Goal: Transaction & Acquisition: Subscribe to service/newsletter

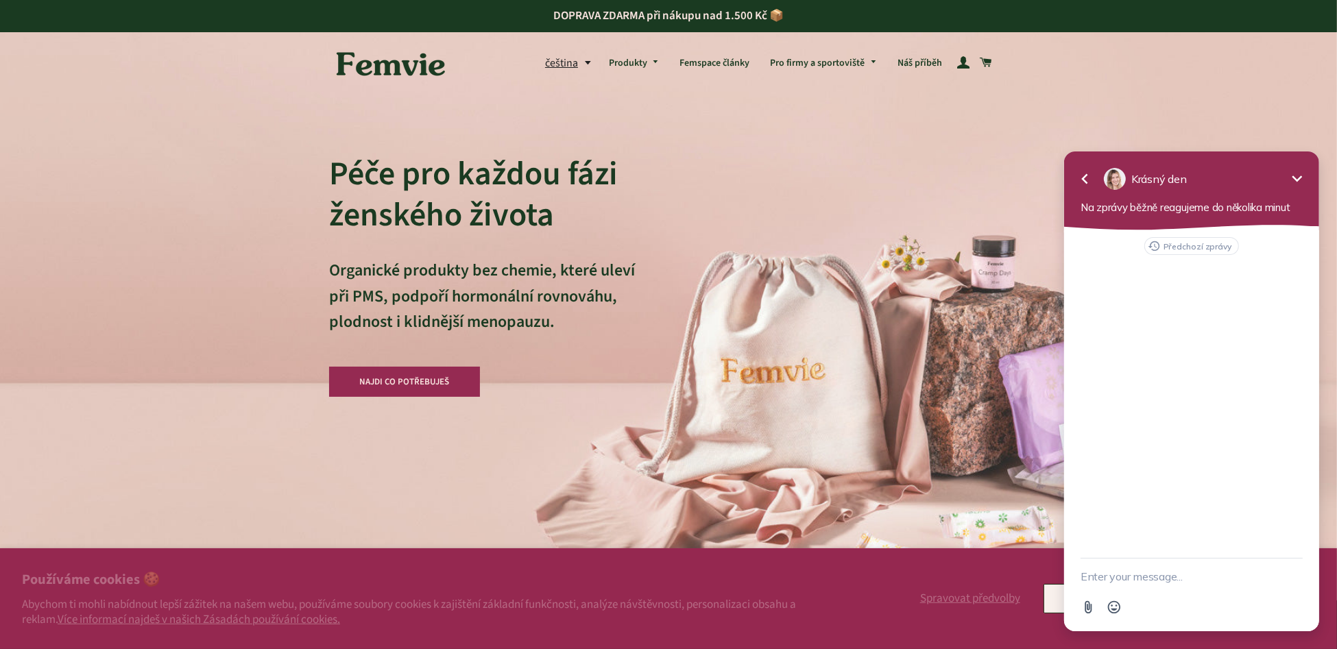
click at [1291, 176] on icon "Minimize" at bounding box center [1297, 178] width 16 height 16
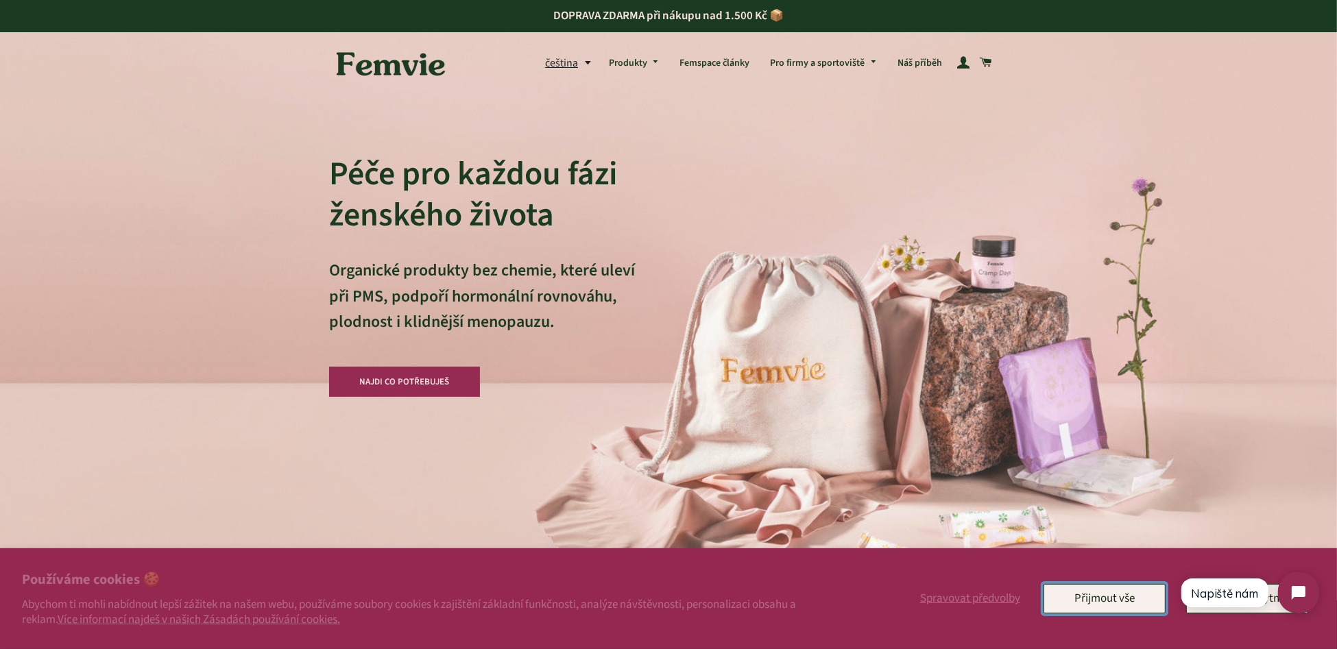
click at [1094, 595] on button "Přijmout vše" at bounding box center [1105, 598] width 122 height 29
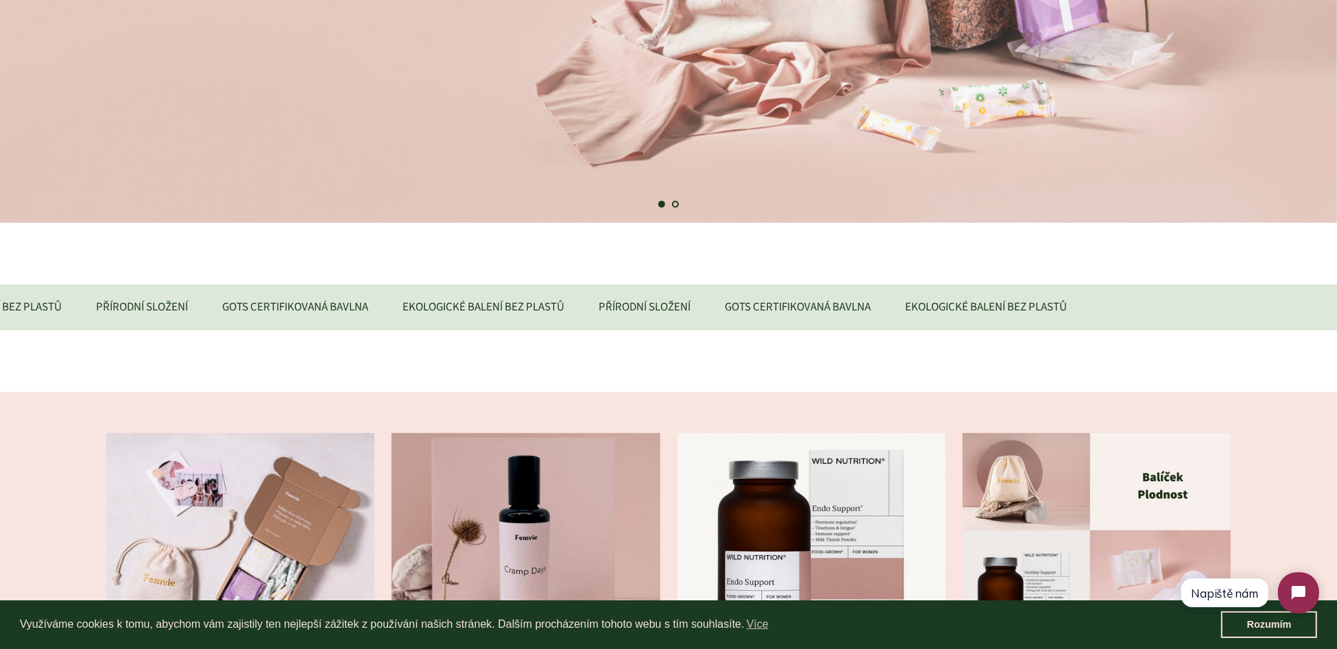
scroll to position [686, 0]
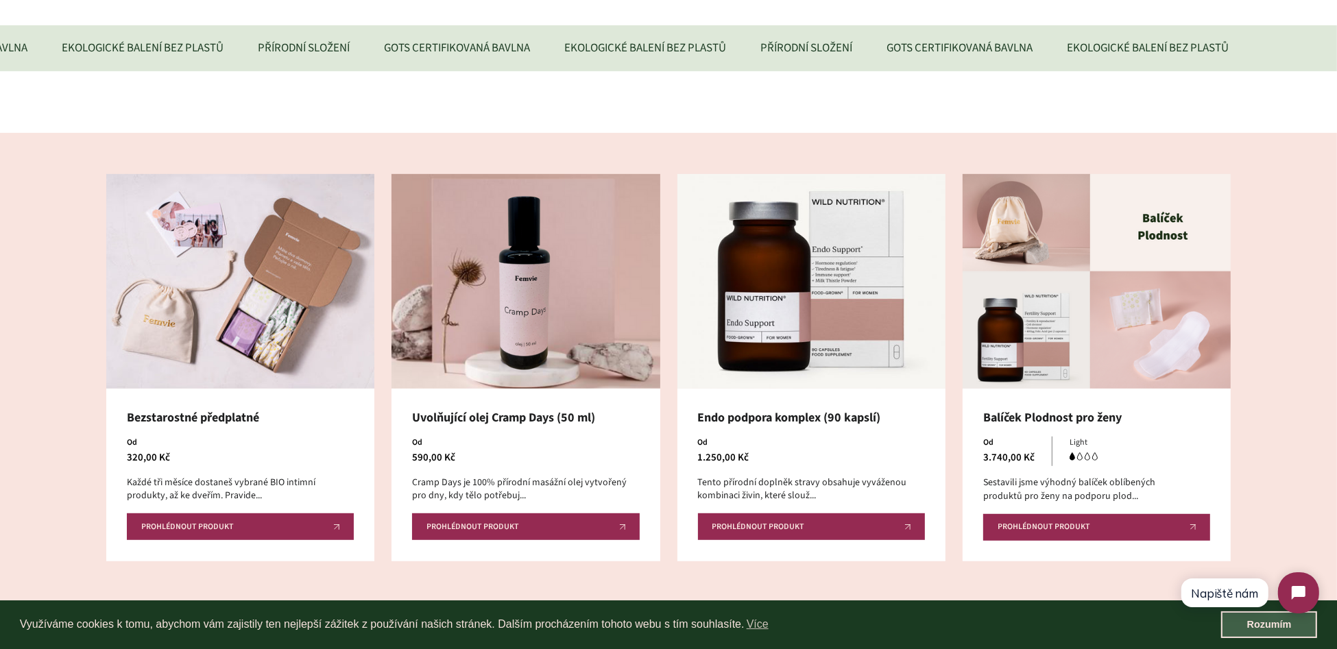
click at [1300, 627] on link "Rozumím" at bounding box center [1269, 625] width 96 height 27
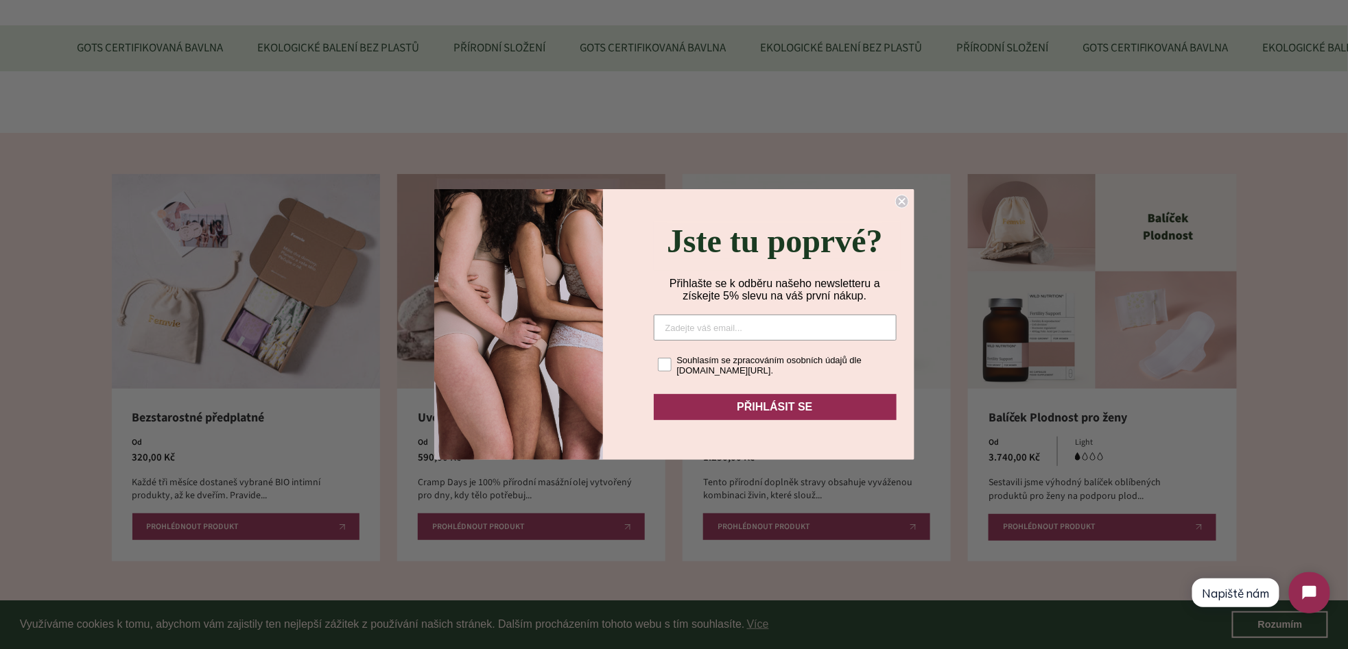
click at [904, 196] on circle "Close dialog" at bounding box center [901, 201] width 13 height 13
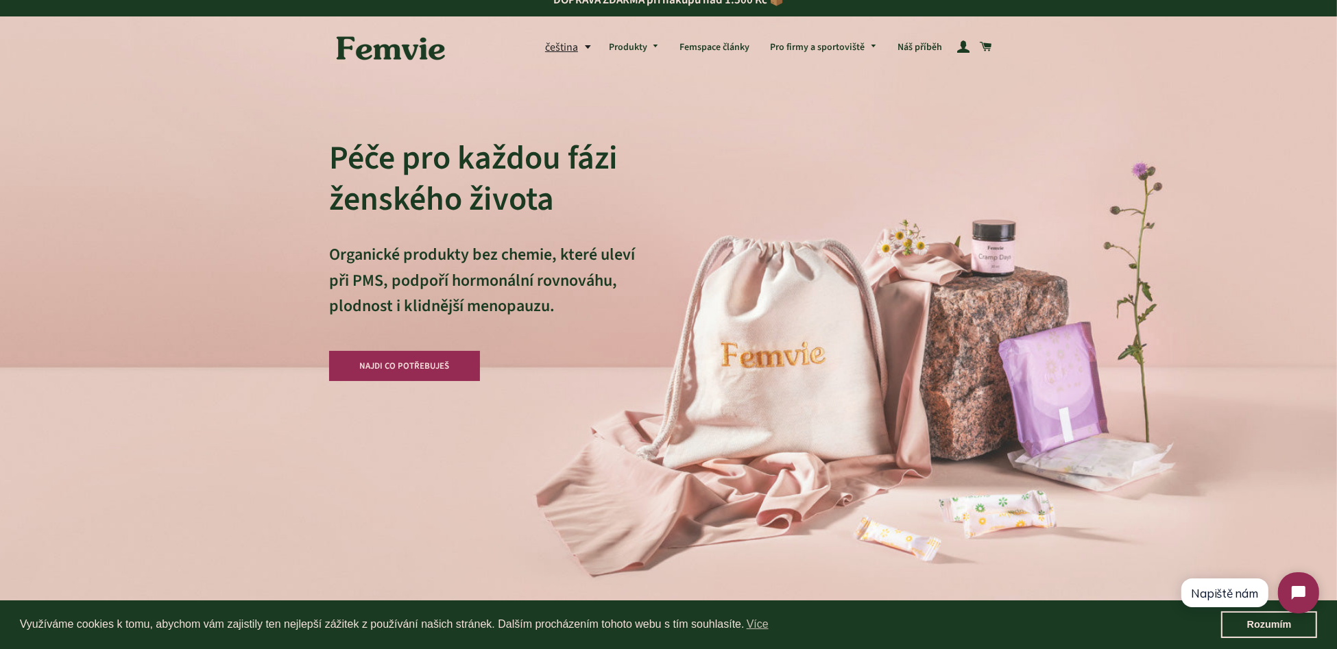
scroll to position [0, 0]
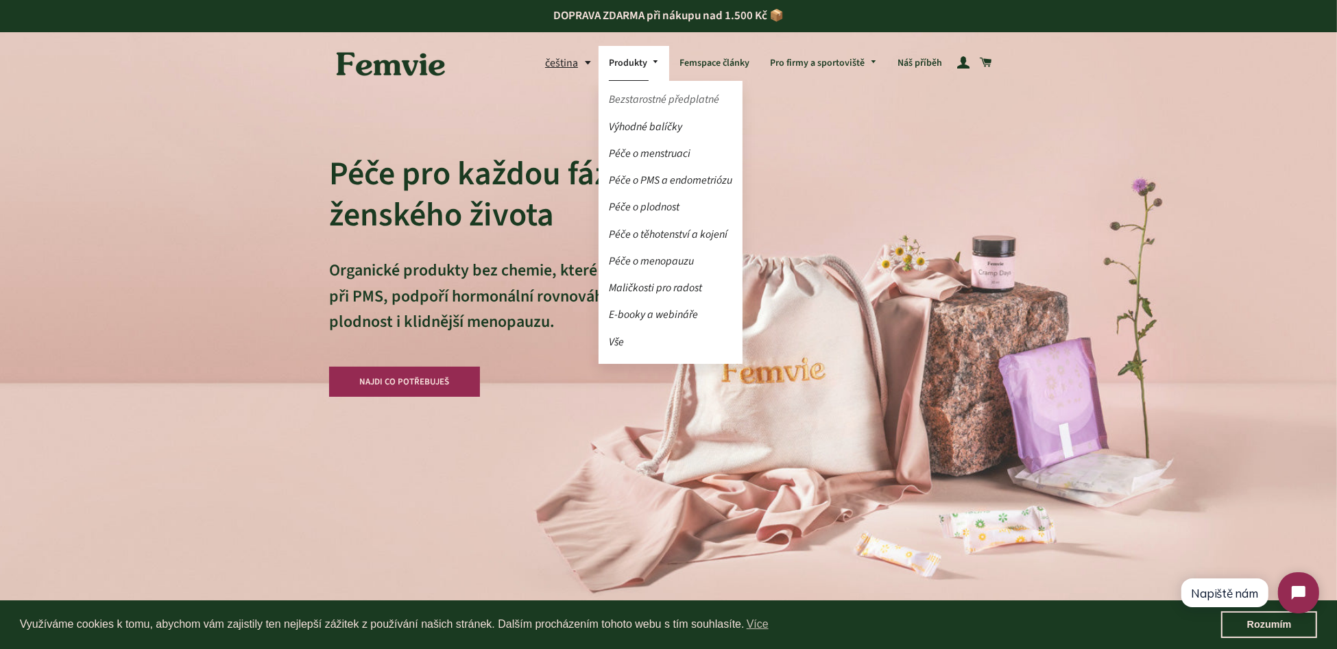
click at [653, 99] on link "Bezstarostné předplatné" at bounding box center [671, 100] width 144 height 24
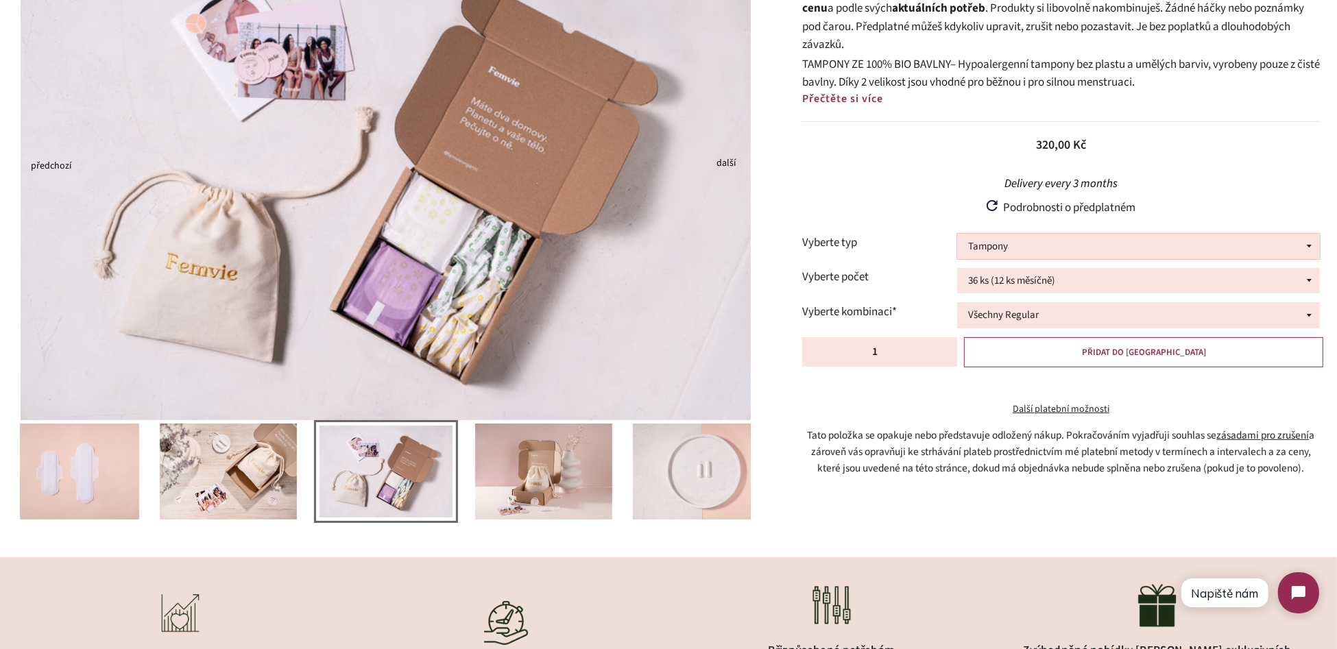
click at [1007, 246] on select "Tampony Vložky Mix tamponů a vložek" at bounding box center [1138, 246] width 362 height 25
select select "Vložky"
click at [957, 234] on select "Tampony Vložky Mix tamponů a vložek" at bounding box center [1138, 246] width 362 height 25
click at [1090, 280] on select "36 ks (12 ks měsíčně) 54 ks (18 ks měsíčně)" at bounding box center [1138, 280] width 362 height 25
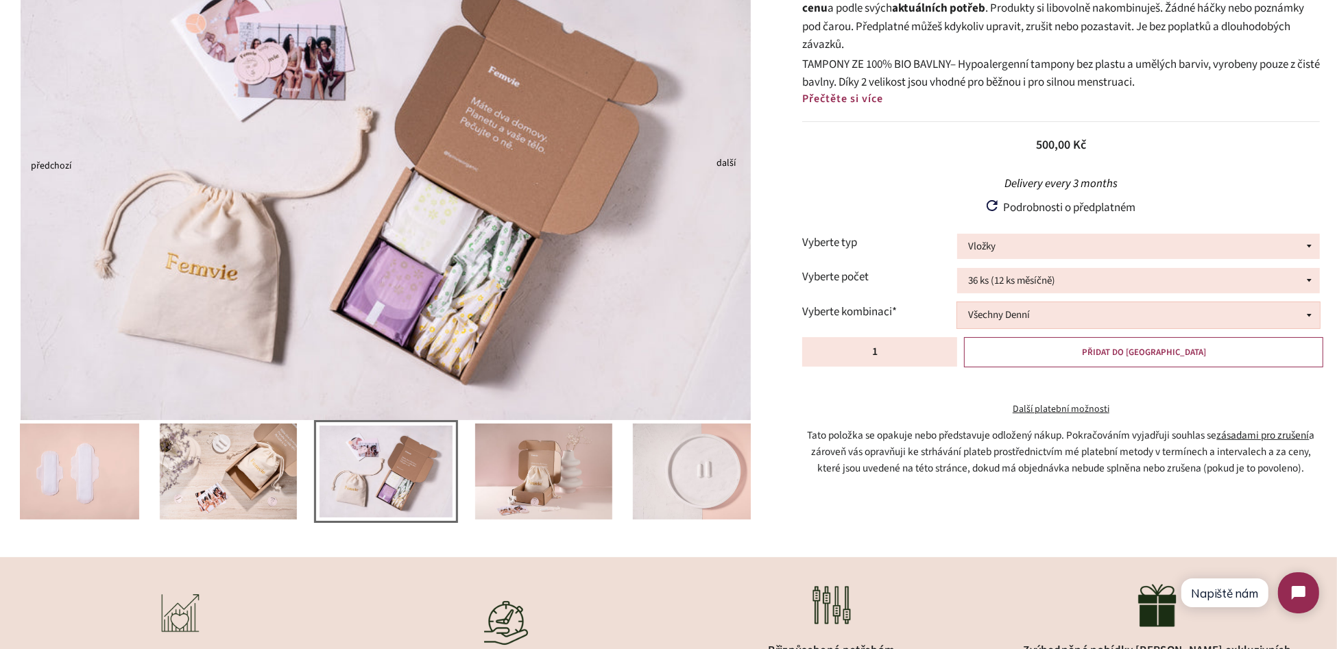
click at [976, 321] on select "Všechny Denní Všechny Noční Půl na půl 24 ks Denní + 12 ks Noční 12 ks Denní + …" at bounding box center [1138, 314] width 362 height 25
select select "24 ks Denní + 12 ks Noční"
click at [957, 302] on select "Všechny Denní Všechny Noční Půl na půl 24 ks Denní + 12 ks Noční 12 ks Denní + …" at bounding box center [1138, 314] width 362 height 25
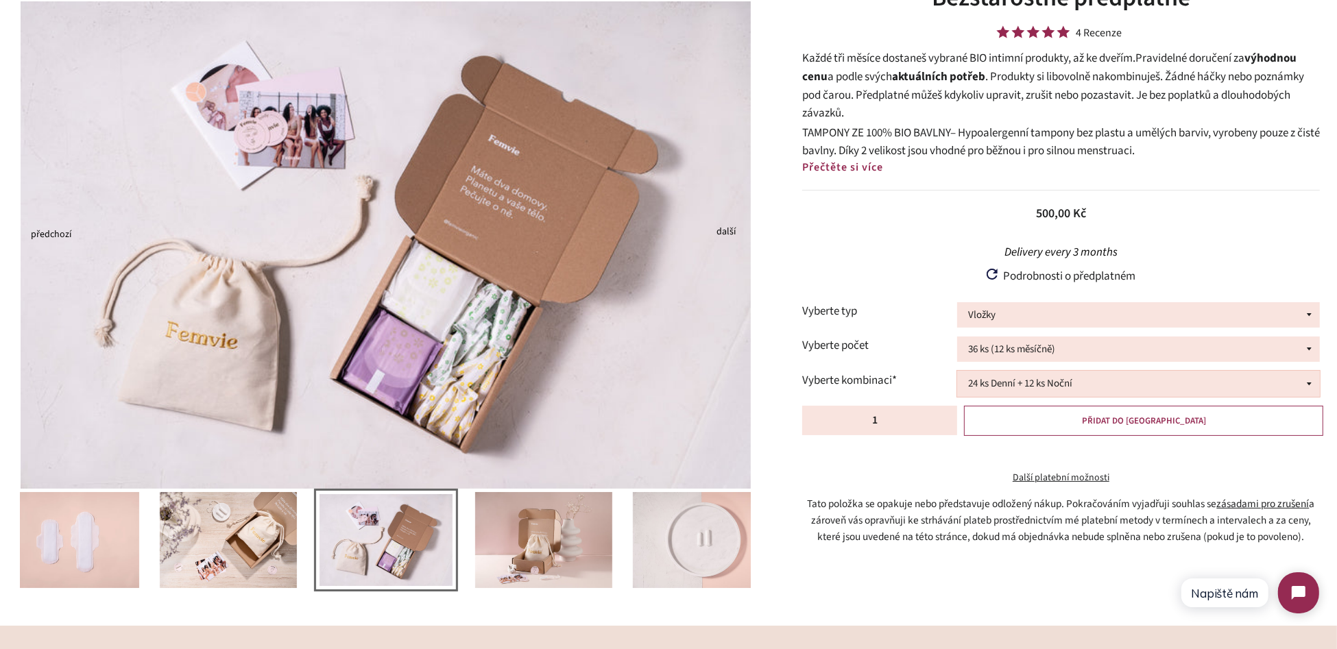
click at [1132, 381] on select "Všechny Denní Všechny Noční Půl na půl 24 ks Denní + 12 ks Noční 12 ks Denní + …" at bounding box center [1138, 383] width 362 height 25
click at [1114, 351] on select "36 ks (12 ks měsíčně) 54 ks (18 ks měsíčně)" at bounding box center [1138, 349] width 362 height 25
click at [1115, 349] on select "36 ks (12 ks měsíčně) 54 ks (18 ks měsíčně)" at bounding box center [1138, 349] width 362 height 25
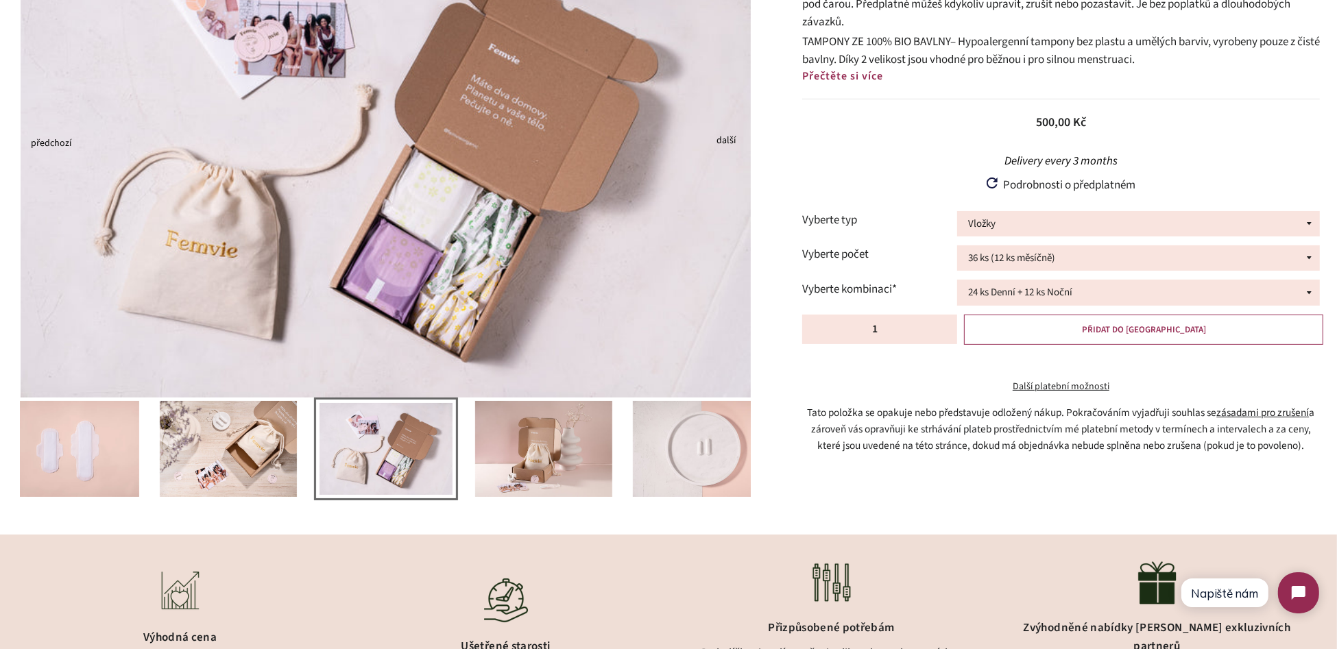
scroll to position [206, 0]
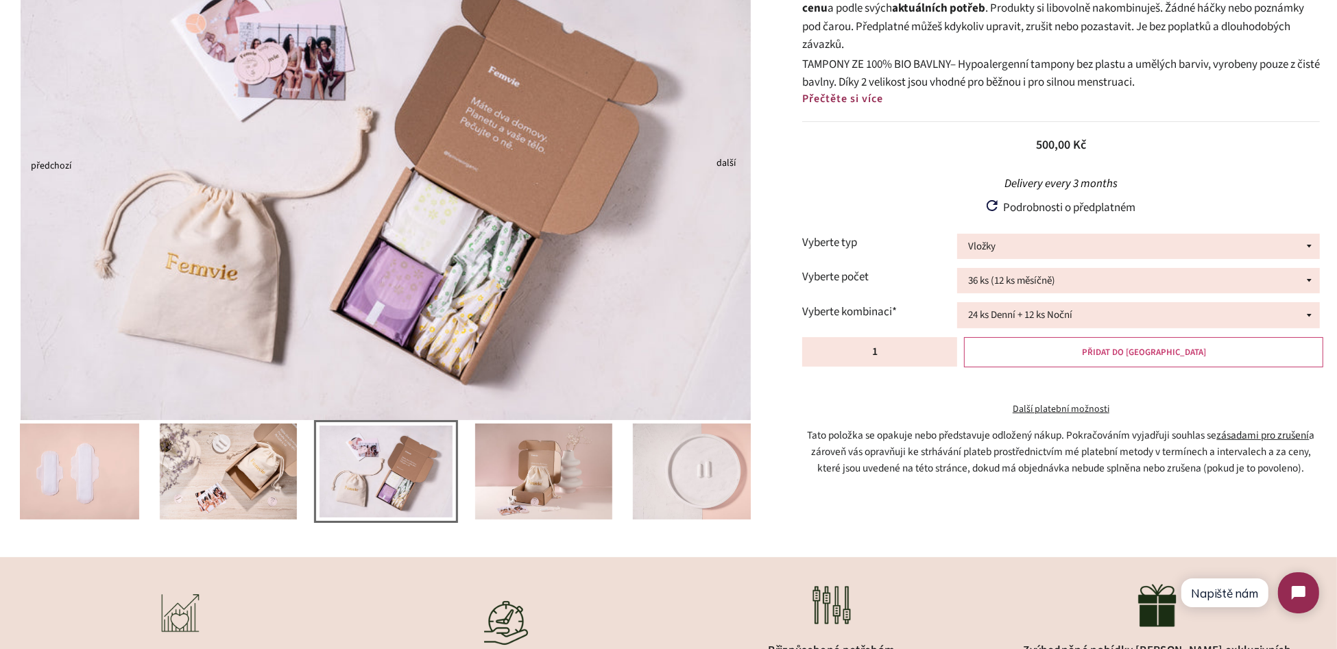
click at [1180, 352] on button "PŘIDAT DO KOŠÍKU" at bounding box center [1143, 352] width 359 height 30
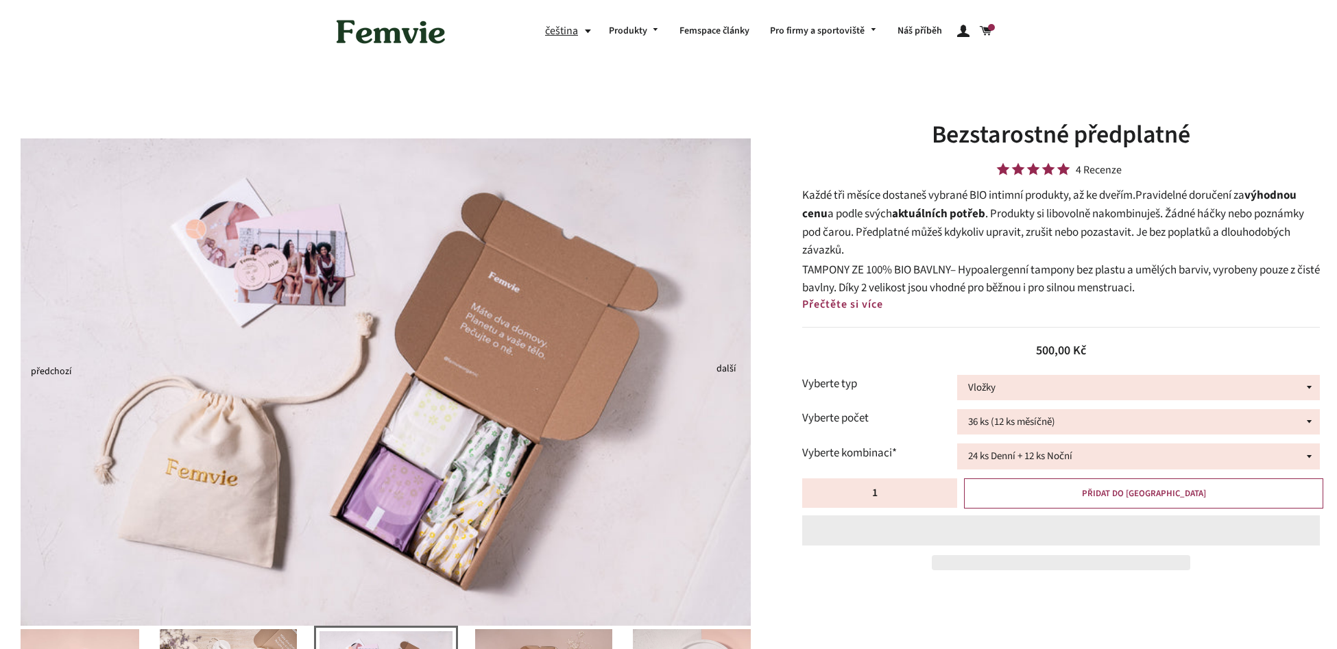
select select "Vložky"
select select "24 ks Denní + 12 ks Noční"
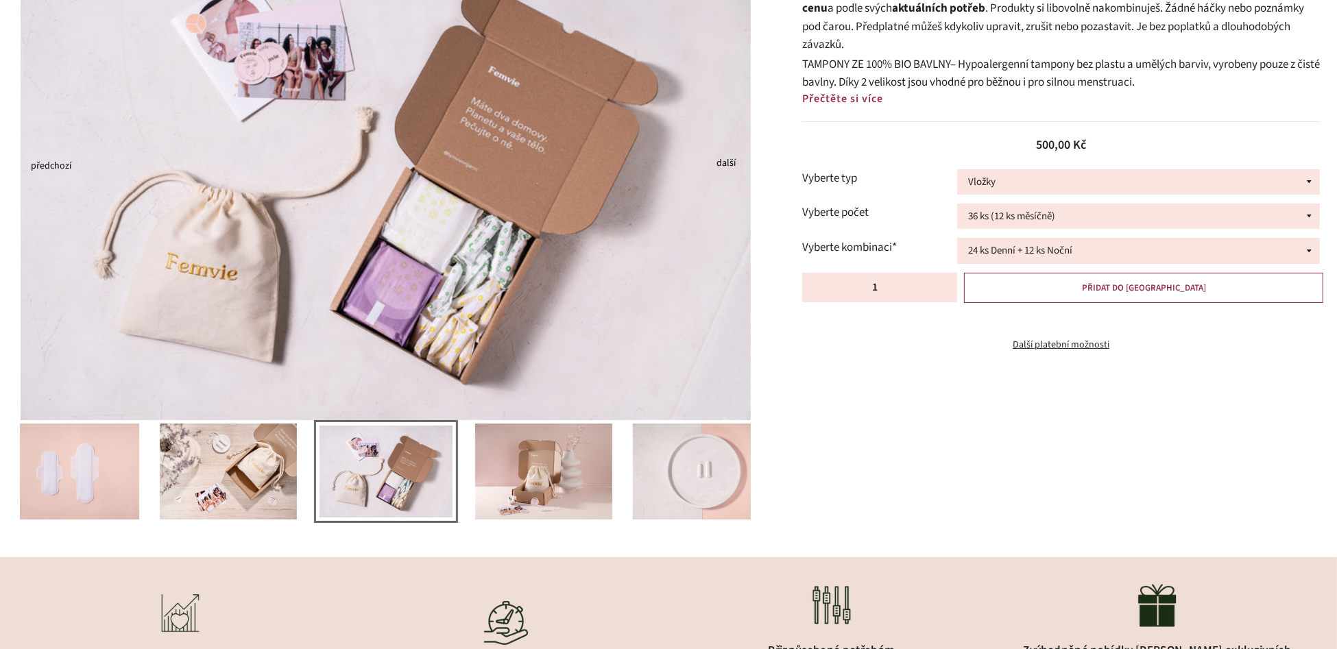
scroll to position [49, 0]
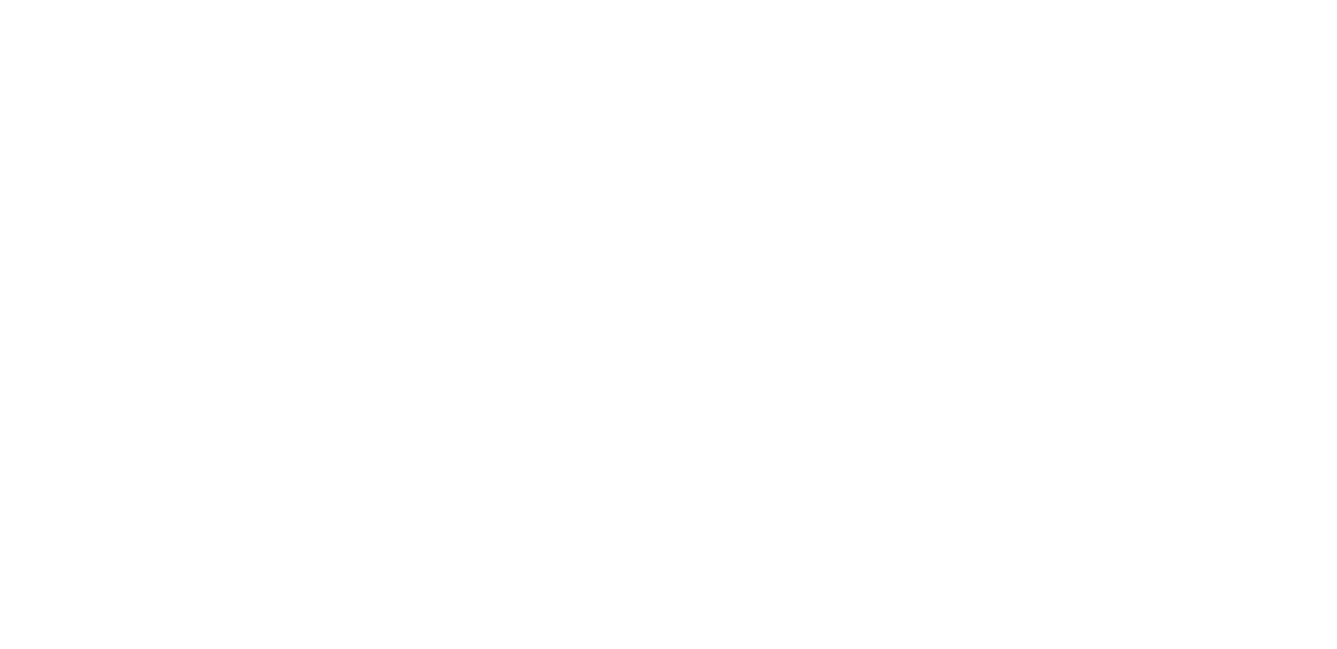
select select "Vložky"
select select "24 ks Denní + 12 ks Noční"
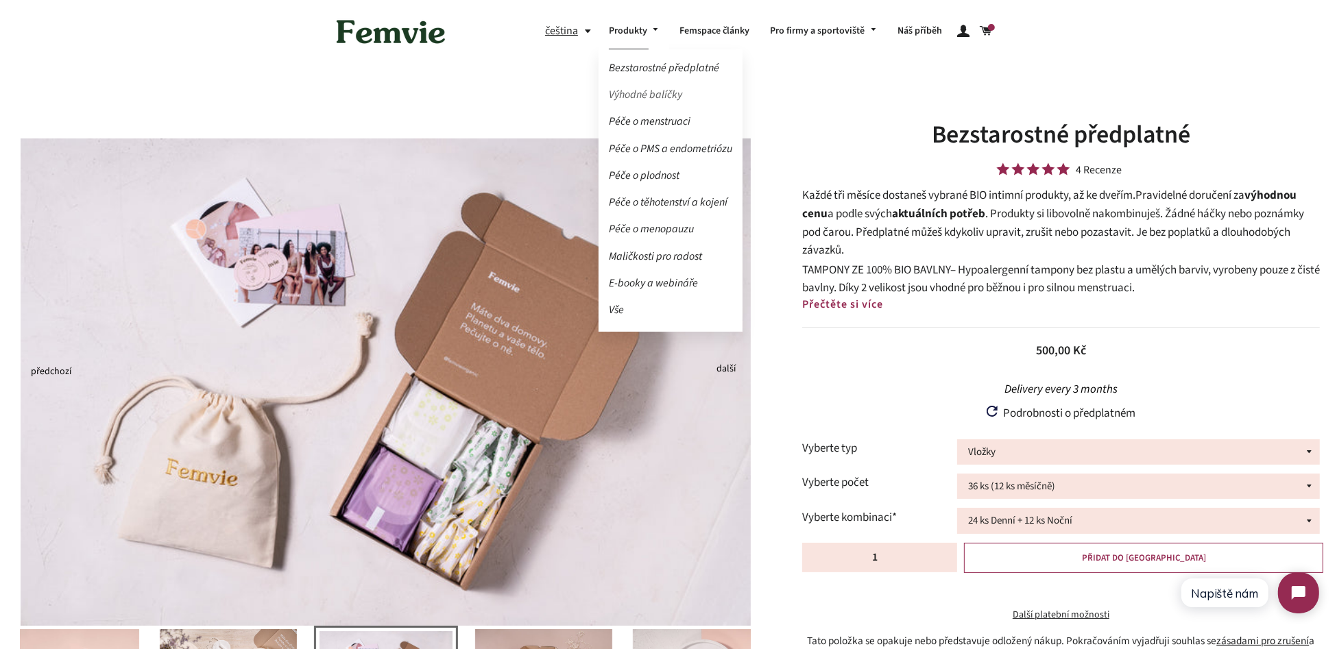
click at [650, 88] on link "Výhodné balíčky" at bounding box center [671, 95] width 144 height 24
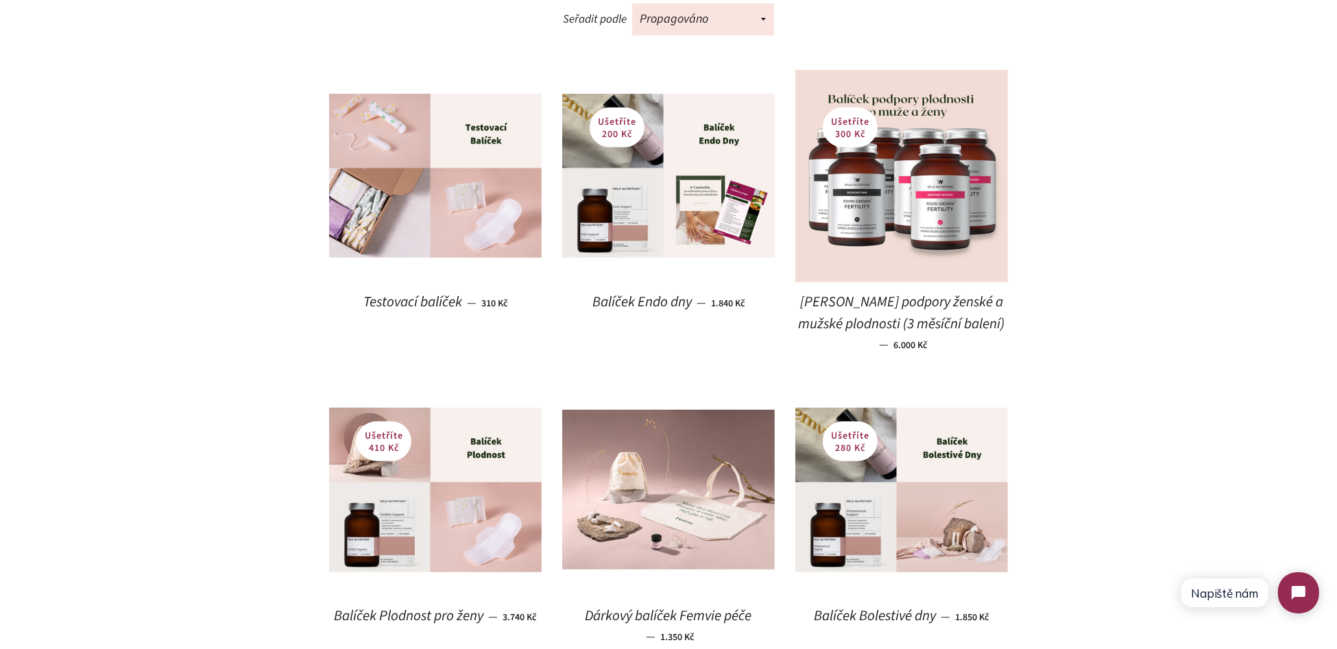
scroll to position [754, 0]
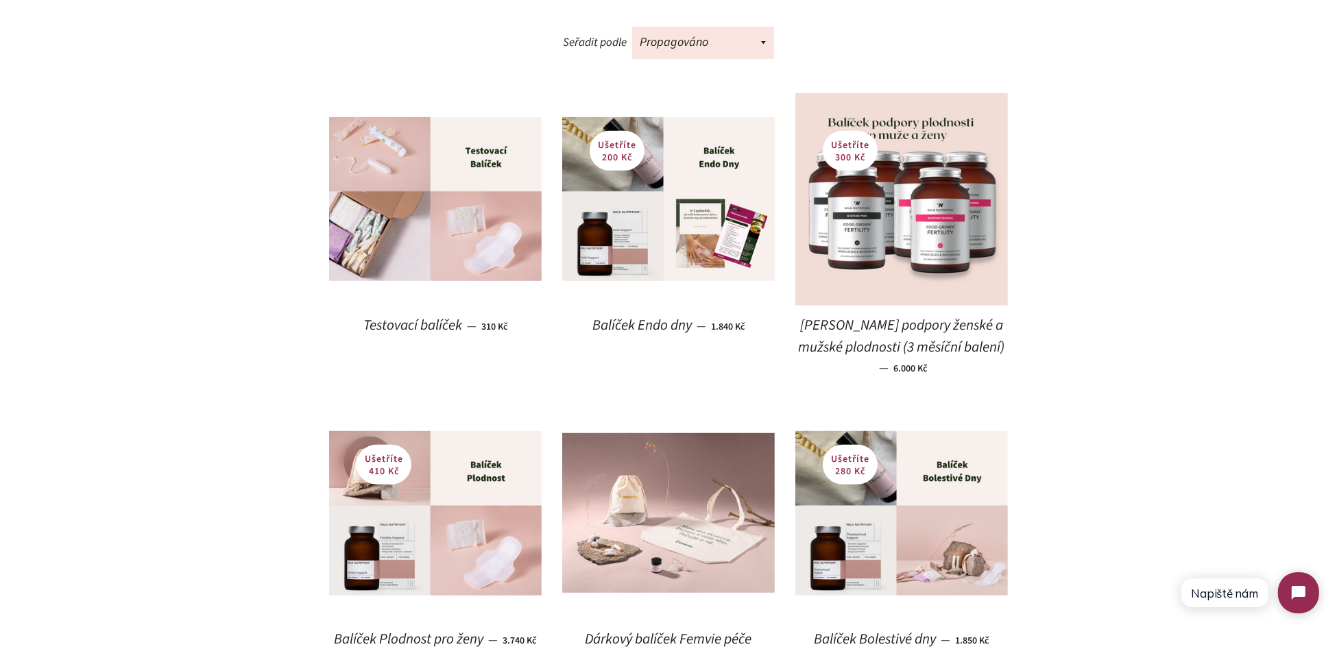
click at [373, 315] on span "Testovací balíček" at bounding box center [412, 325] width 99 height 20
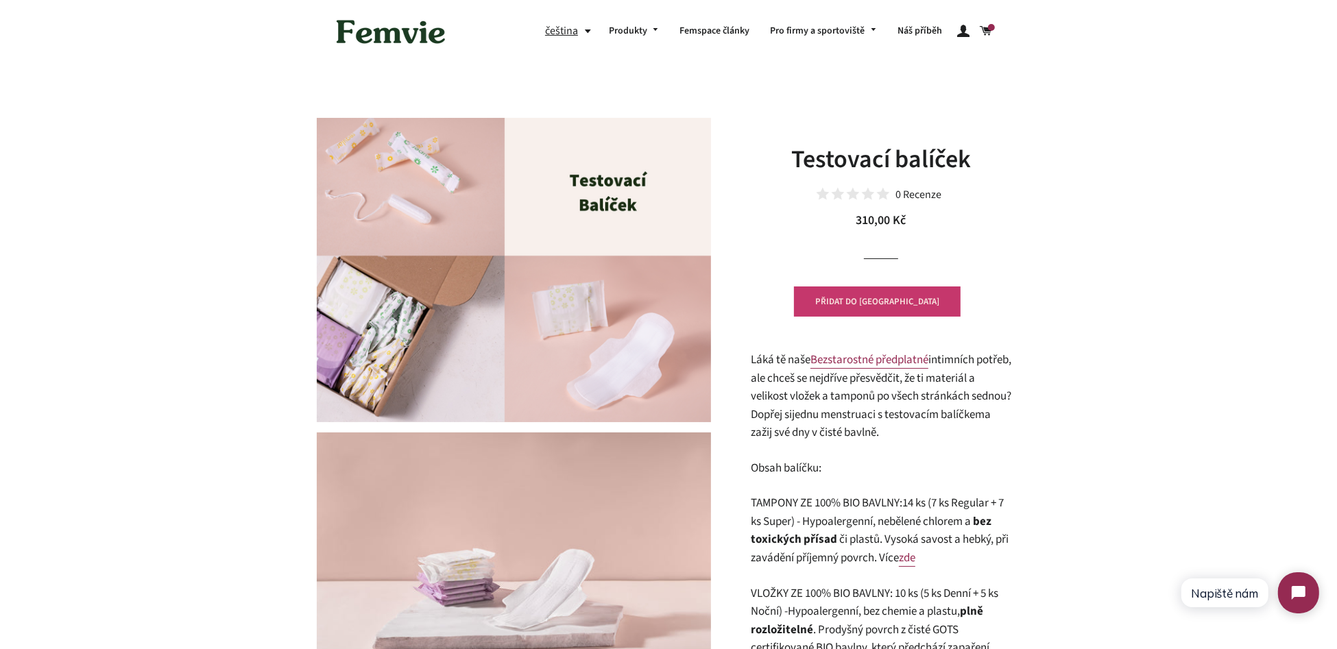
click at [865, 300] on span "PŘIDAT DO KOŠÍKU" at bounding box center [877, 302] width 124 height 12
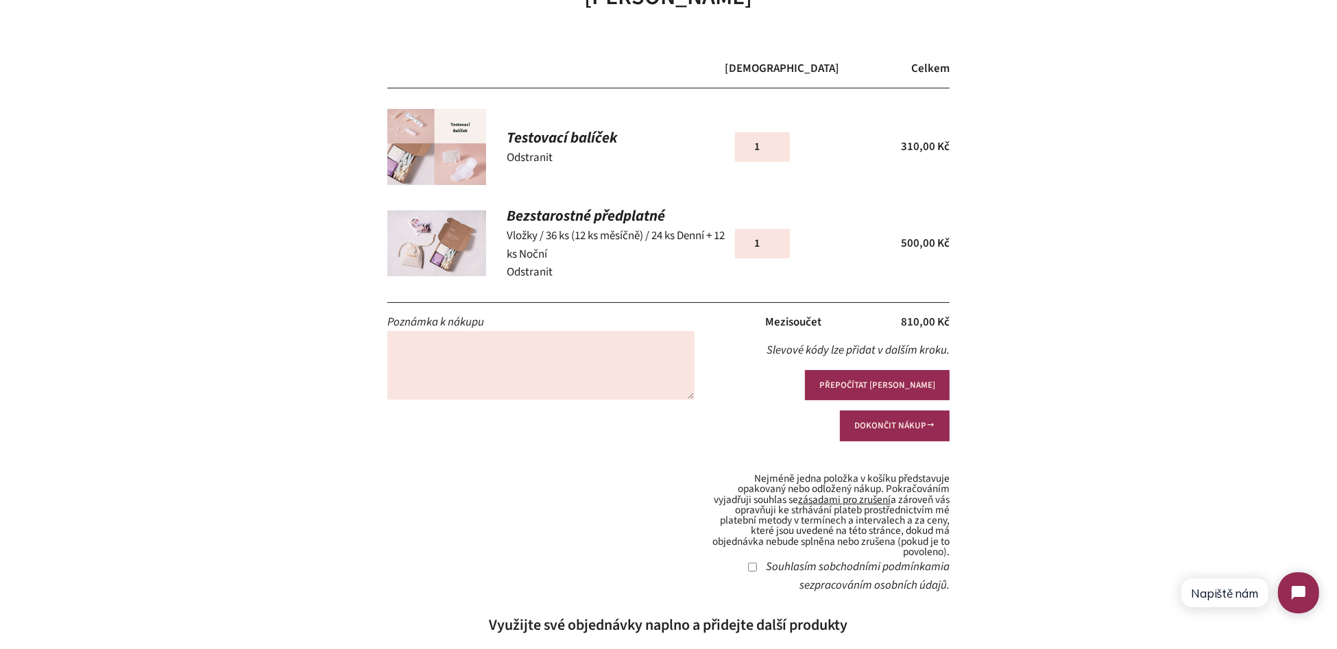
click at [523, 158] on link "Odstranit" at bounding box center [530, 157] width 46 height 16
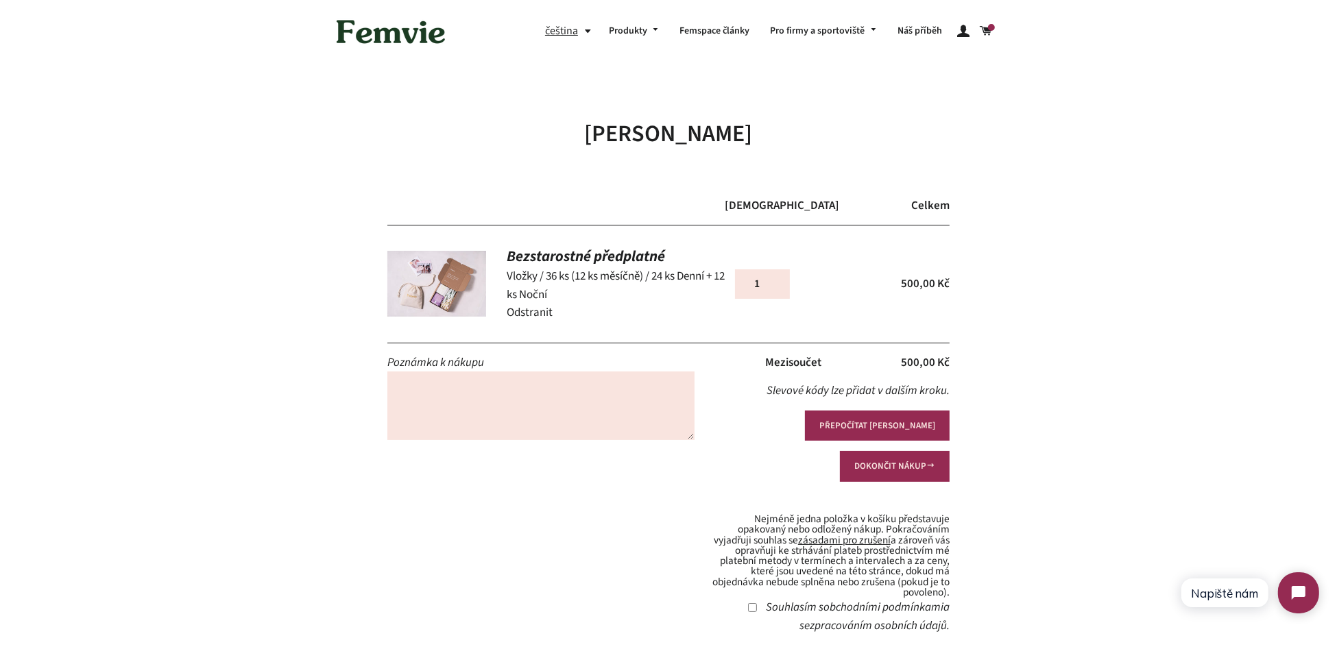
click at [532, 316] on link "Odstranit" at bounding box center [530, 312] width 46 height 16
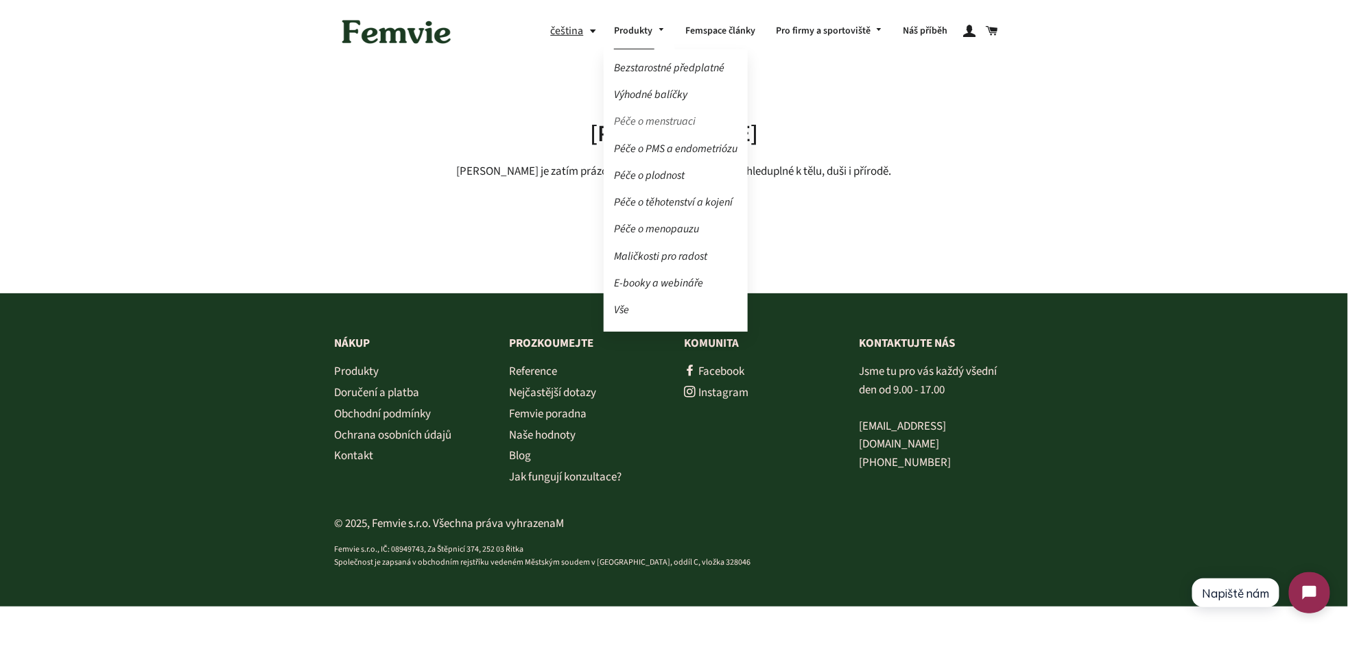
click at [678, 123] on link "Péče o menstruaci" at bounding box center [675, 122] width 144 height 24
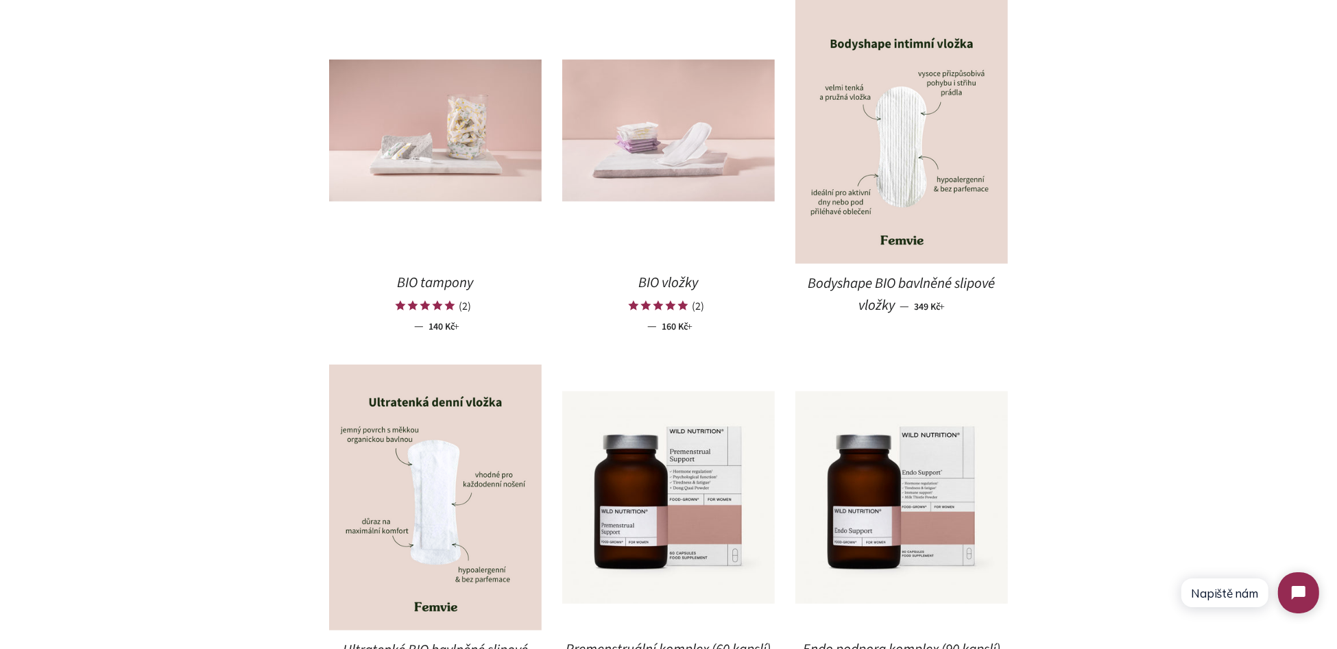
scroll to position [822, 0]
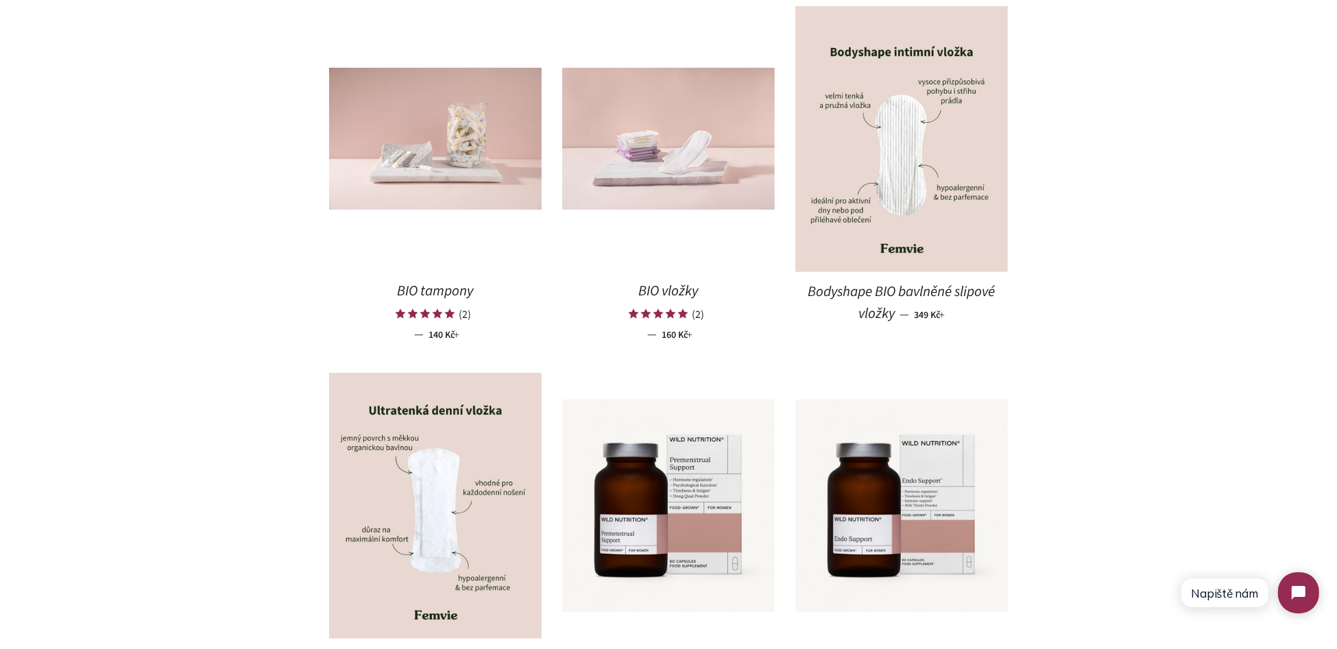
click at [638, 147] on img at bounding box center [668, 139] width 213 height 142
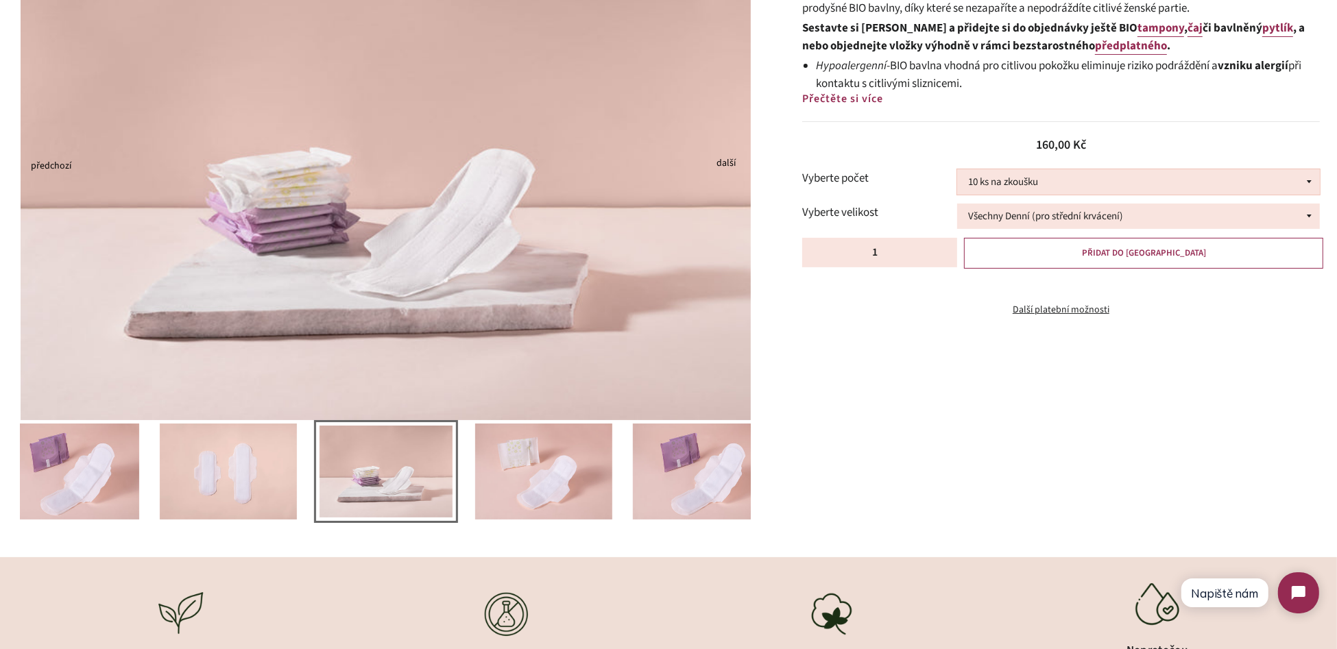
click at [1077, 180] on select "10 ks na zkoušku 30 ks 100 ks" at bounding box center [1138, 181] width 362 height 25
select select "30 ks"
click at [957, 169] on select "10 ks na zkoušku 30 ks 100 ks" at bounding box center [1138, 181] width 362 height 25
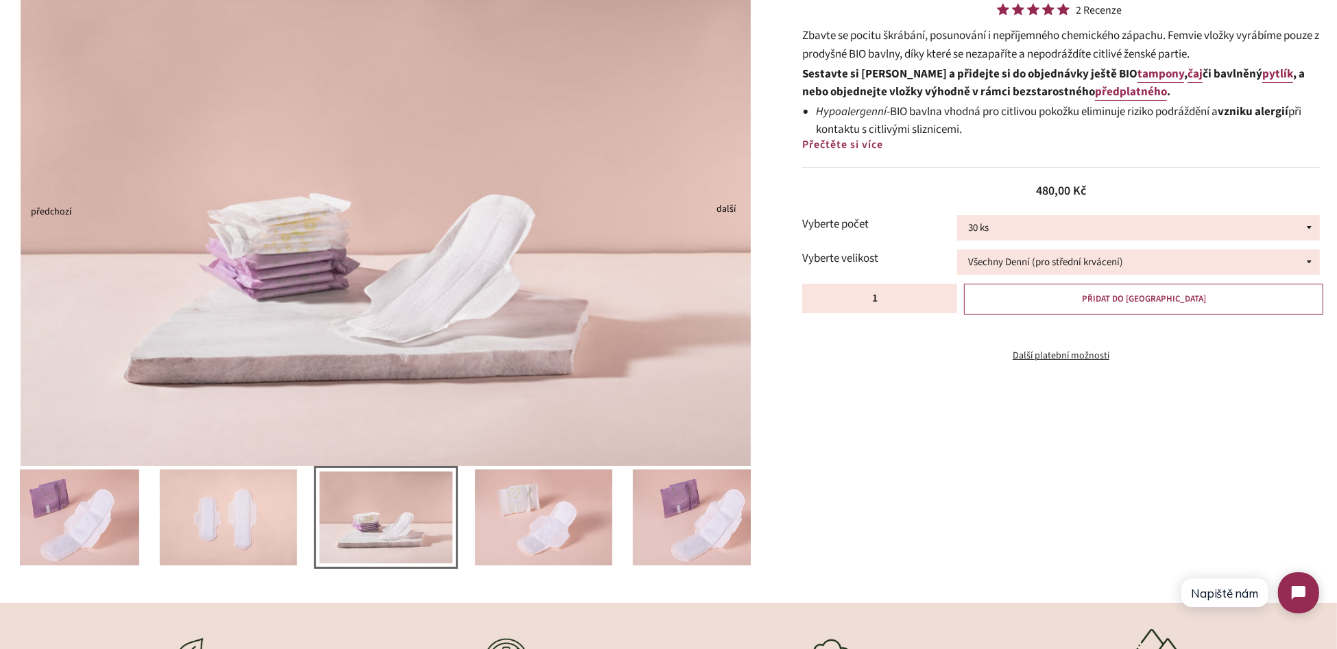
scroll to position [137, 0]
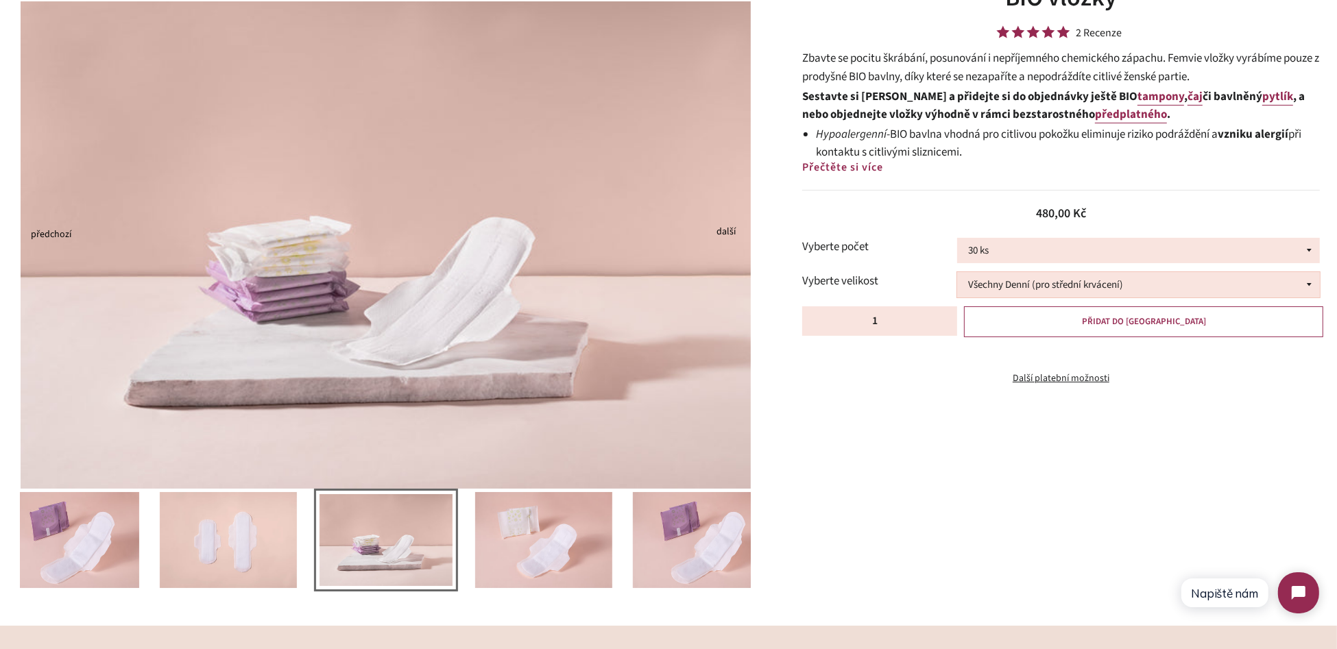
click at [1066, 285] on select "Všechny Denní (pro střední krvácení) Všechny Noční (pro silné krvácení) Půl na …" at bounding box center [1138, 284] width 362 height 25
click at [957, 272] on select "Všechny Denní (pro střední krvácení) Všechny Noční (pro silné krvácení) Půl na …" at bounding box center [1138, 284] width 362 height 25
click at [937, 426] on div "Previous Next" at bounding box center [658, 303] width 1358 height 645
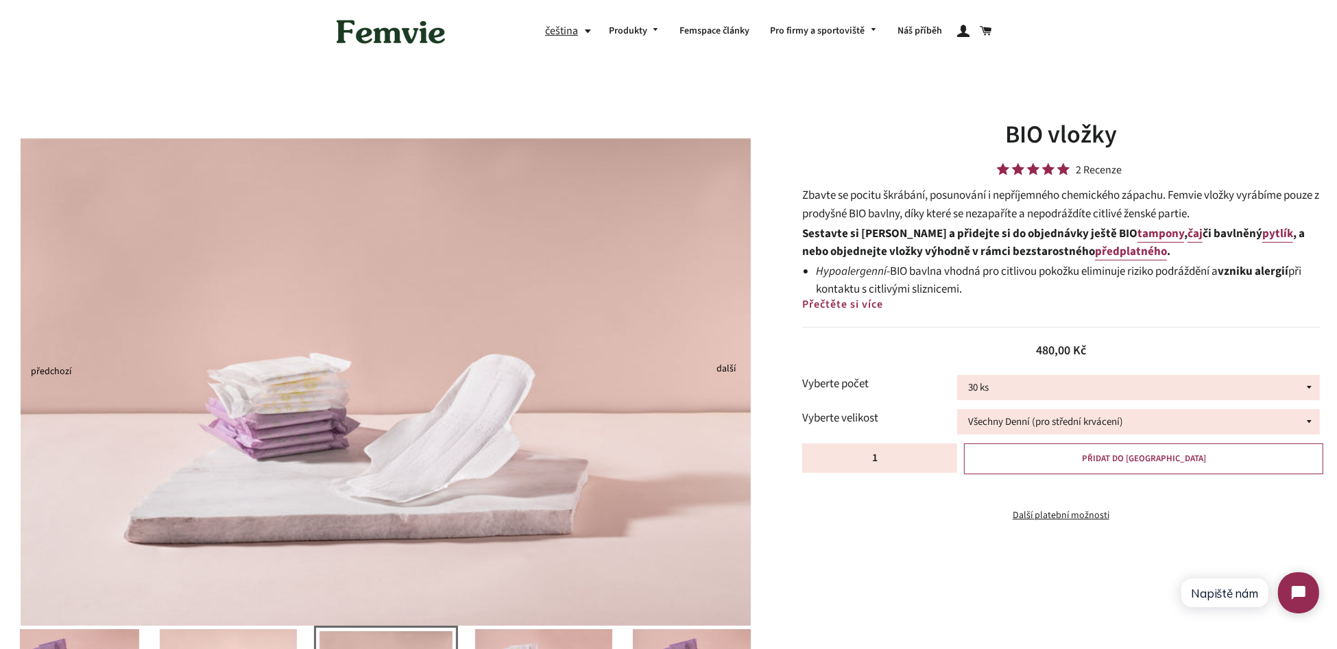
scroll to position [0, 0]
click at [1262, 238] on link "pytlík" at bounding box center [1277, 234] width 31 height 17
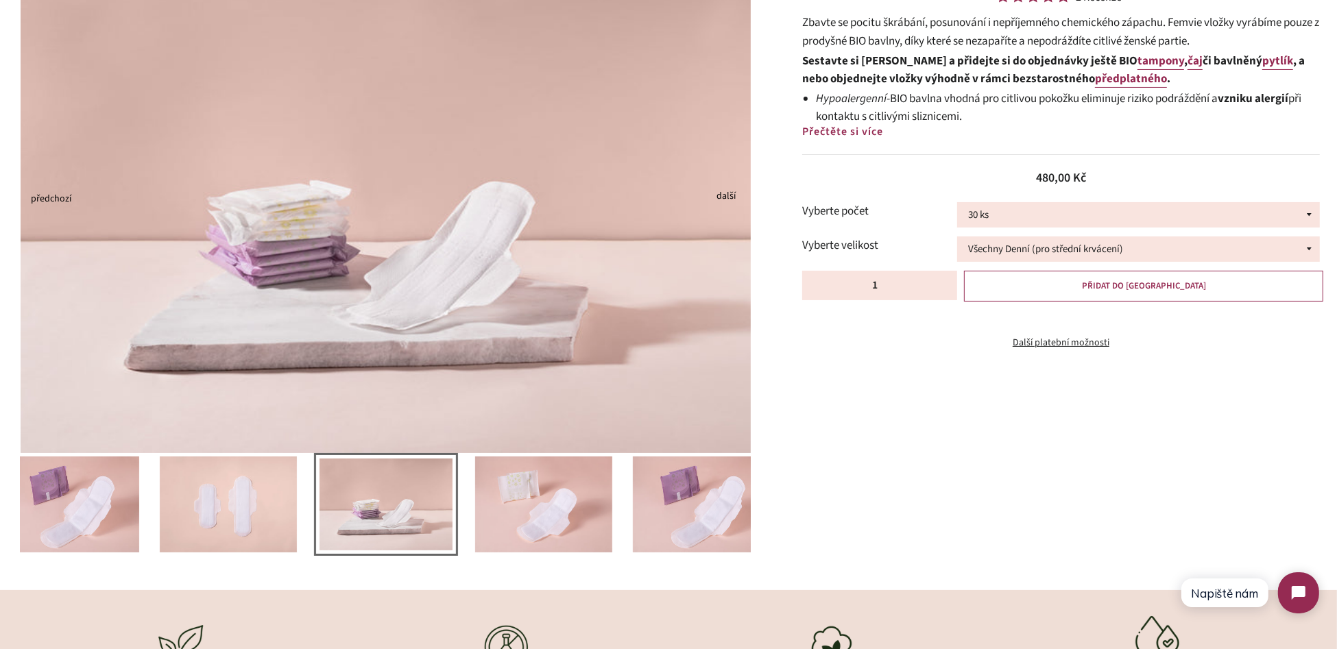
scroll to position [206, 0]
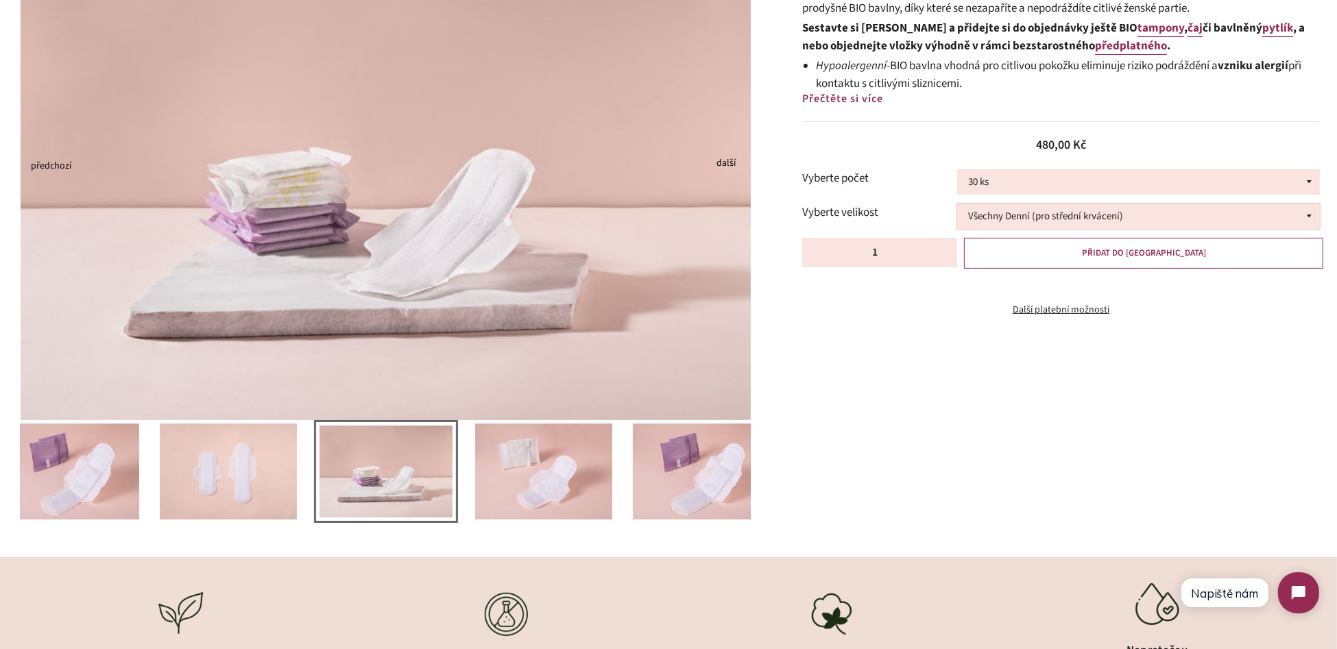
click at [1103, 211] on select "Všechny Denní (pro střední krvácení) Všechny Noční (pro silné krvácení) Půl na …" at bounding box center [1138, 216] width 362 height 25
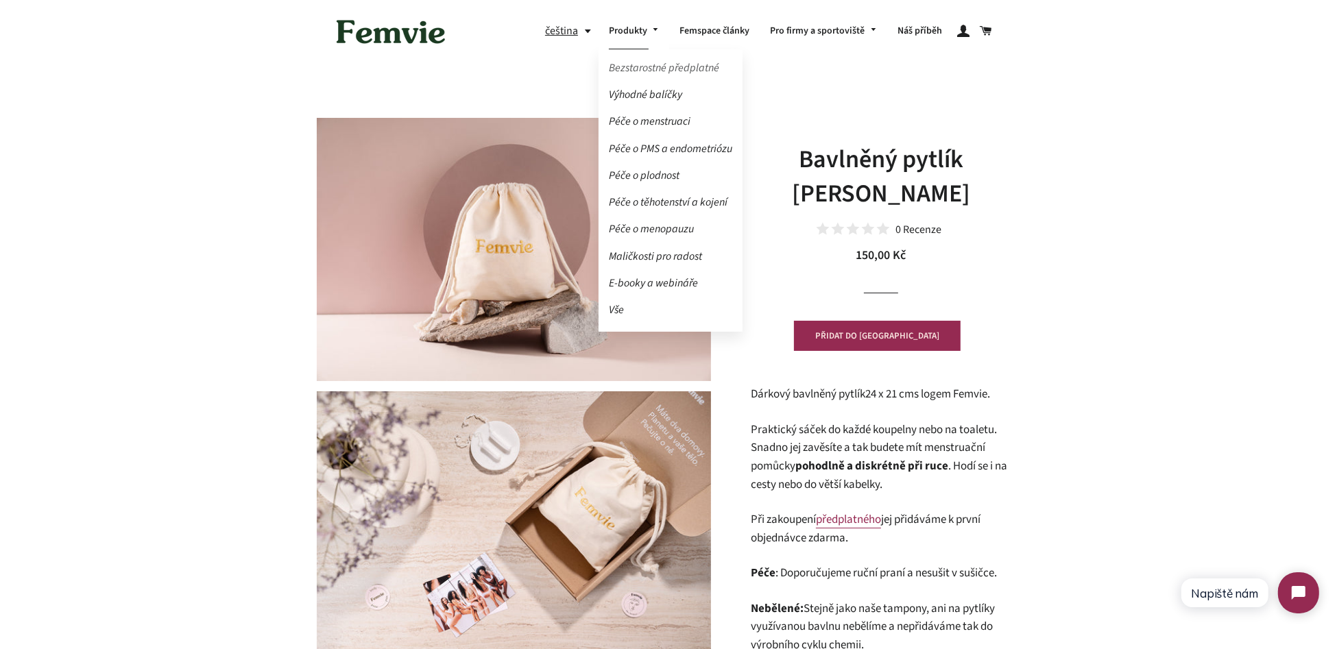
click at [641, 67] on link "Bezstarostné předplatné" at bounding box center [671, 68] width 144 height 24
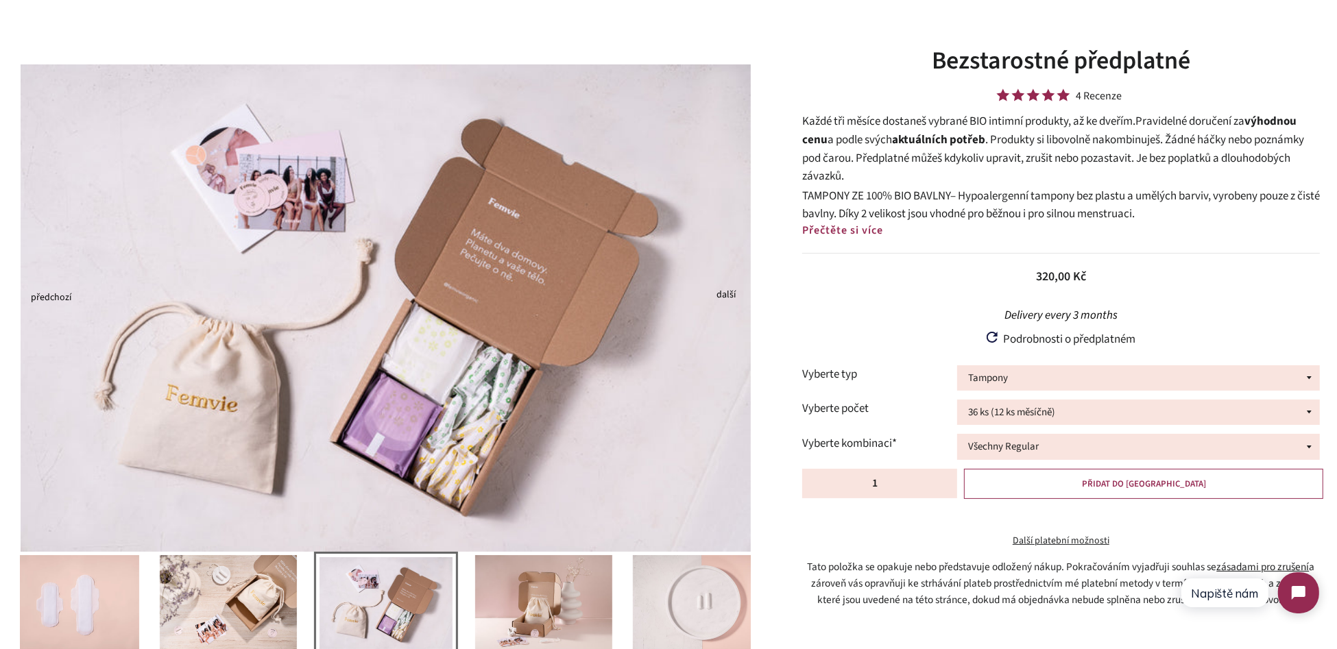
scroll to position [137, 0]
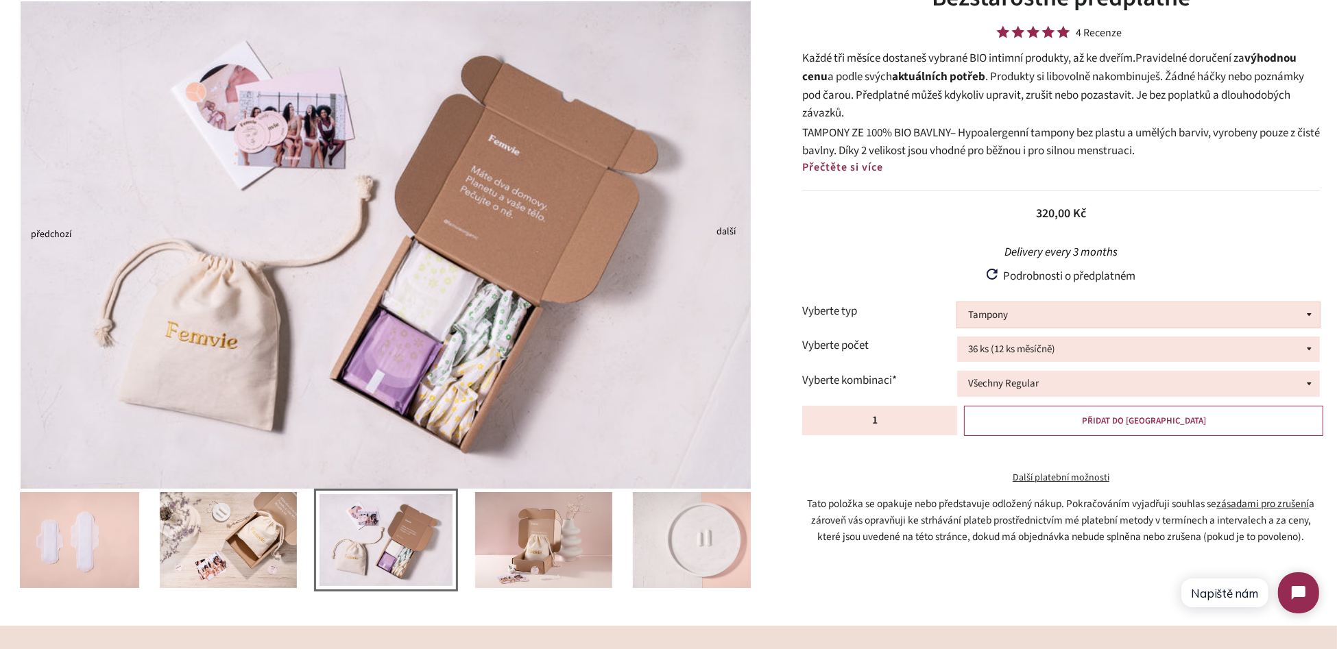
click at [998, 322] on select "Tampony Vložky Mix tamponů a vložek" at bounding box center [1138, 314] width 362 height 25
select select "Vložky"
click at [957, 302] on select "Tampony Vložky Mix tamponů a vložek" at bounding box center [1138, 314] width 362 height 25
click at [1023, 344] on select "36 ks (12 ks měsíčně) 54 ks (18 ks měsíčně)" at bounding box center [1138, 349] width 362 height 25
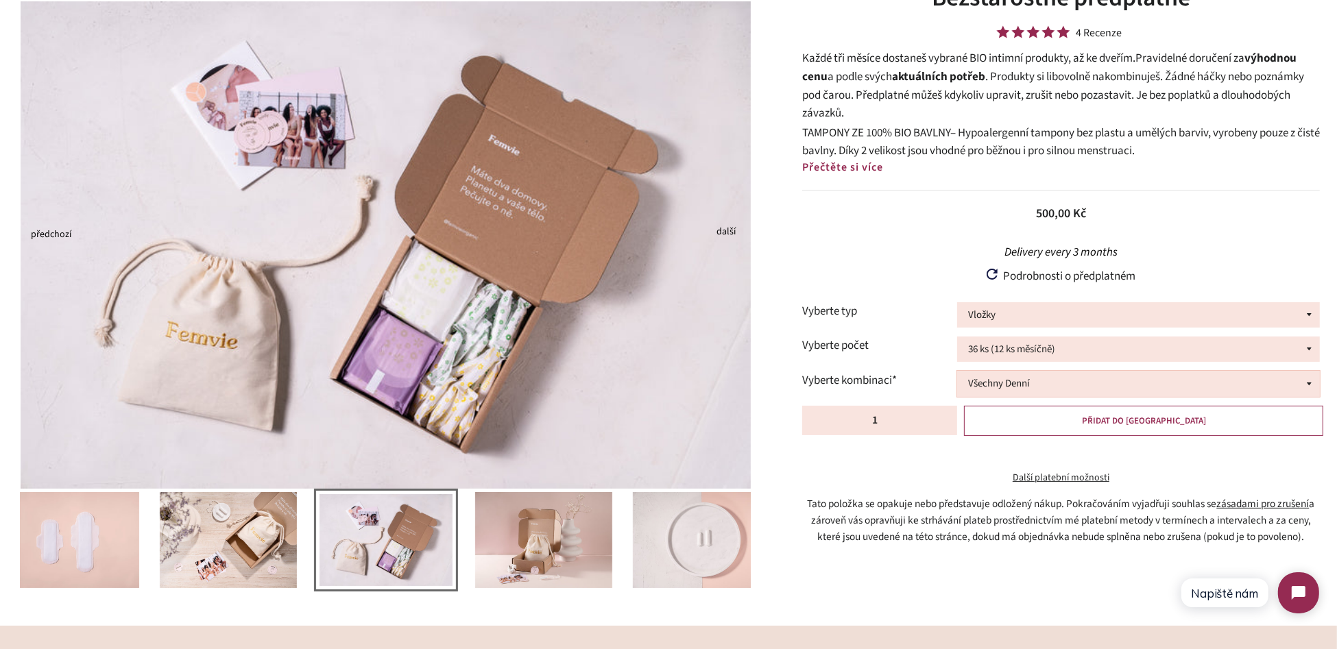
click at [1013, 379] on select "Všechny Denní Všechny Noční Půl na půl 24 ks Denní + 12 ks Noční 12 ks Denní + …" at bounding box center [1138, 383] width 362 height 25
select select "24 ks Denní + 12 ks Noční"
click at [957, 371] on select "Všechny Denní Všechny Noční Půl na půl 24 ks Denní + 12 ks Noční 12 ks Denní + …" at bounding box center [1138, 383] width 362 height 25
click at [989, 522] on small "Tato položka se opakuje nebo představuje odložený nákup. Pokračováním vyjadřuji…" at bounding box center [1061, 520] width 518 height 49
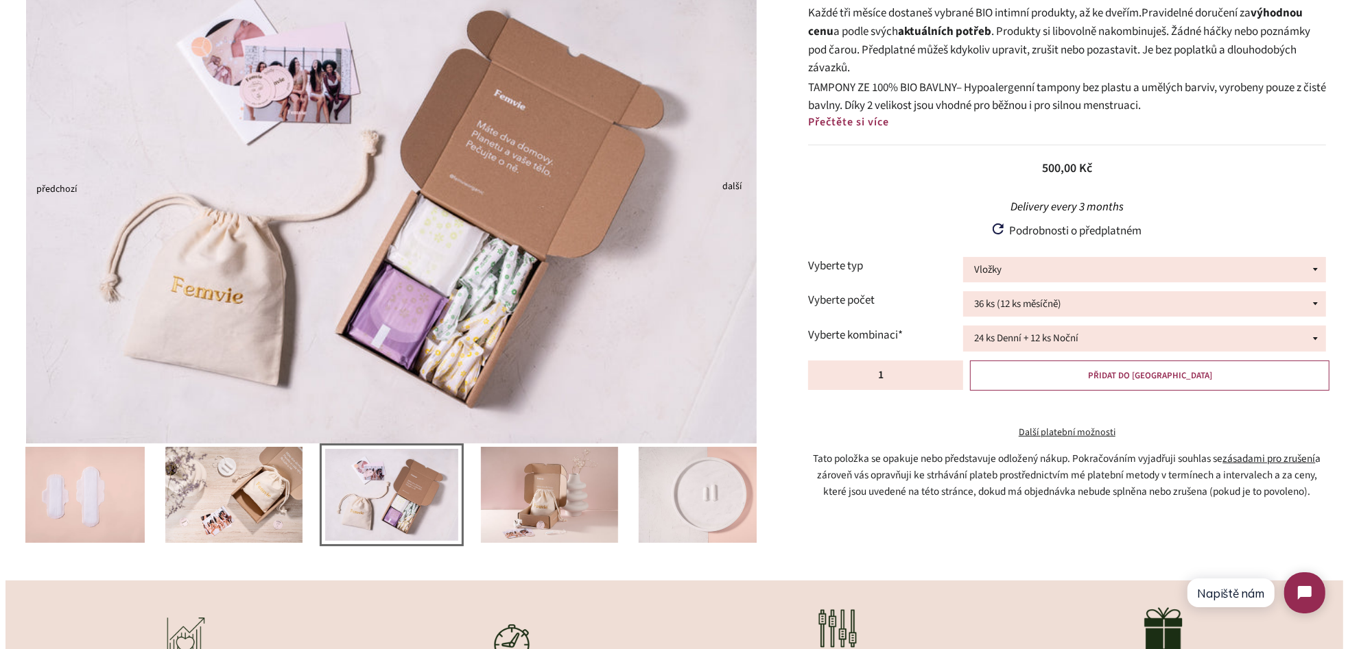
scroll to position [206, 0]
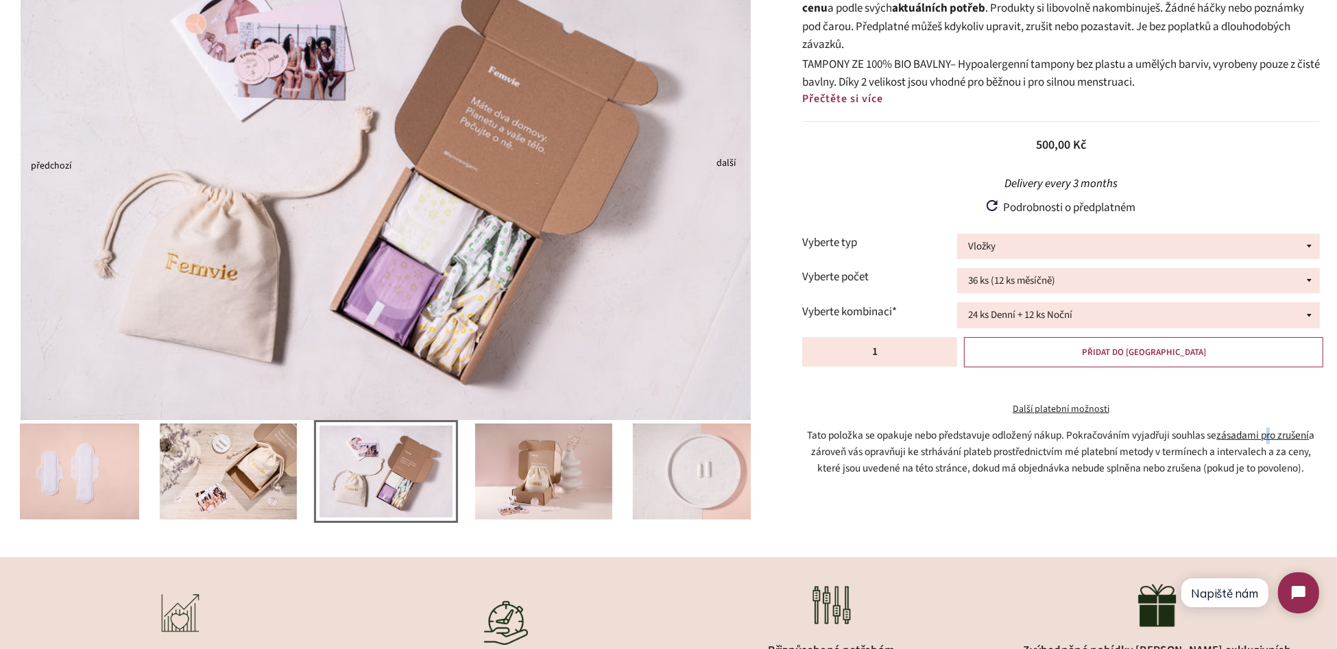
drag, startPoint x: 1225, startPoint y: 445, endPoint x: 1269, endPoint y: 444, distance: 43.9
click at [1269, 443] on span "zásadami pro zrušení" at bounding box center [1263, 435] width 93 height 15
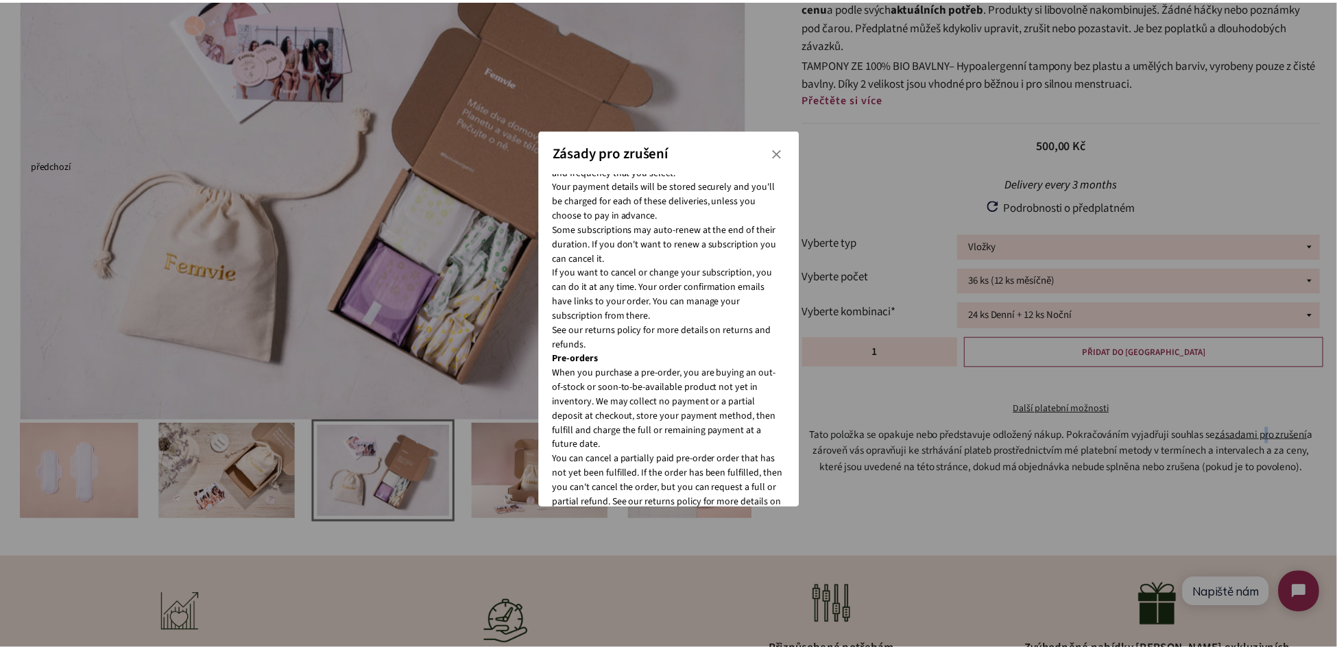
scroll to position [0, 0]
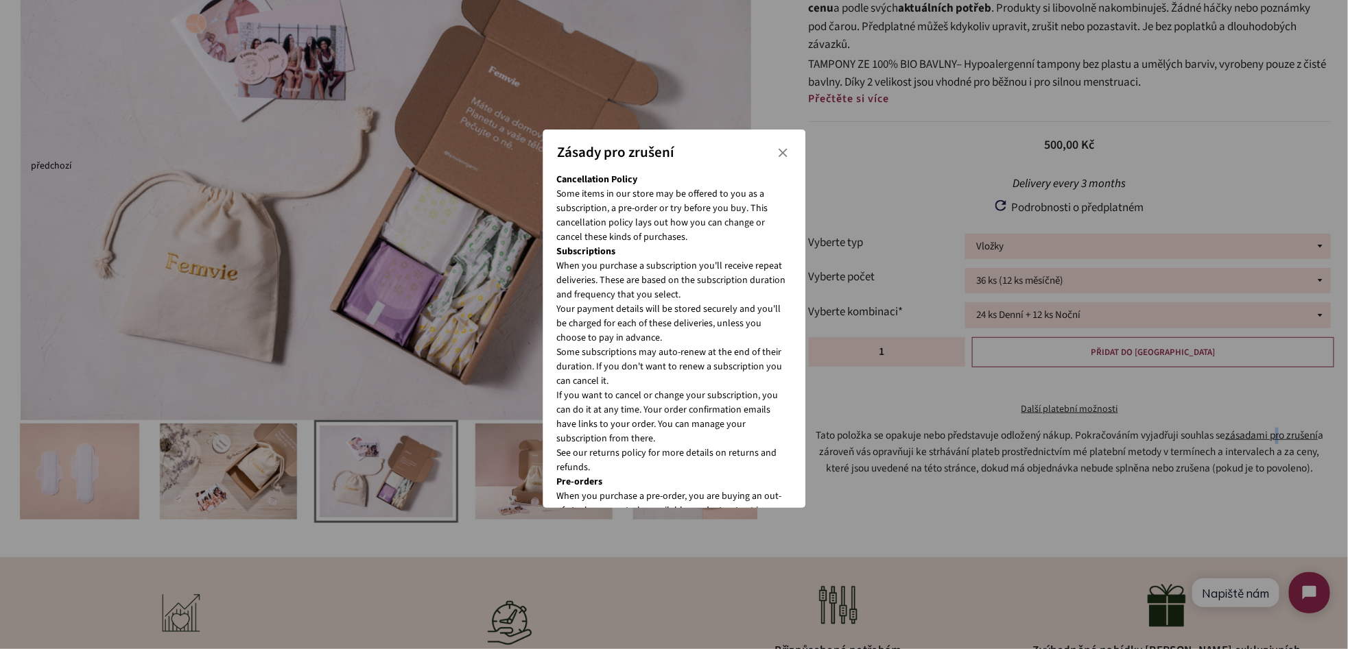
click at [784, 155] on icon "Zavřít" at bounding box center [782, 153] width 12 height 12
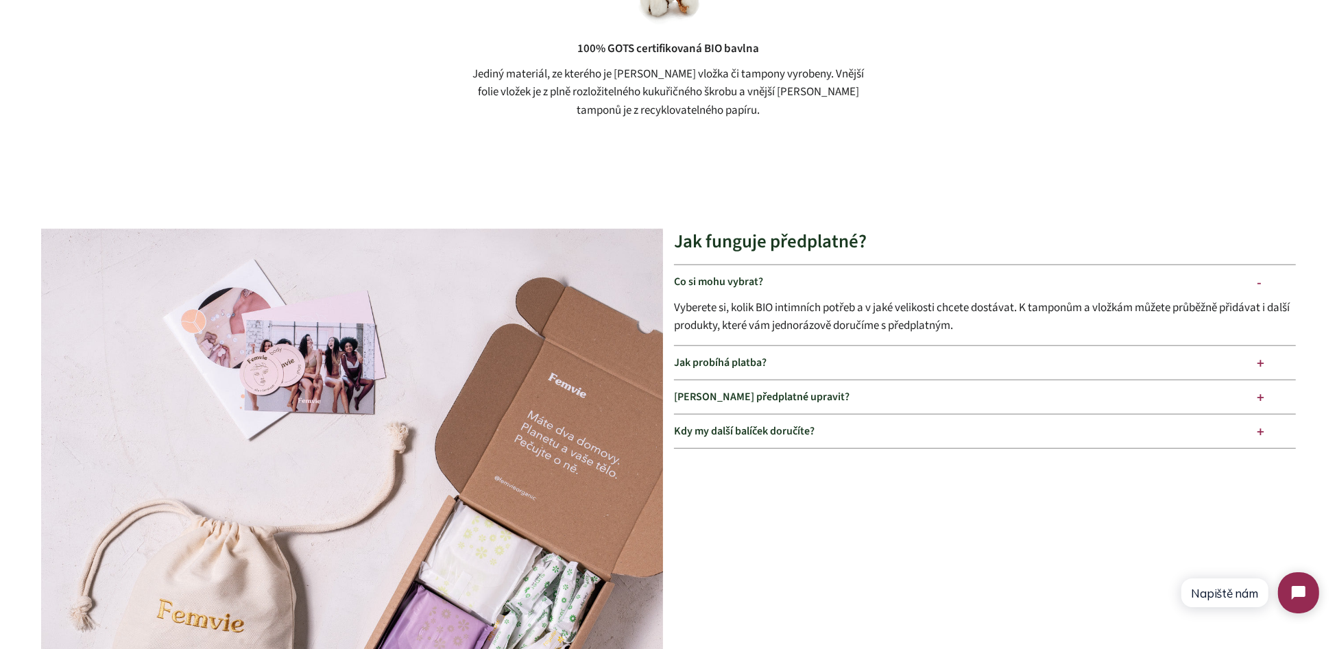
scroll to position [1577, 0]
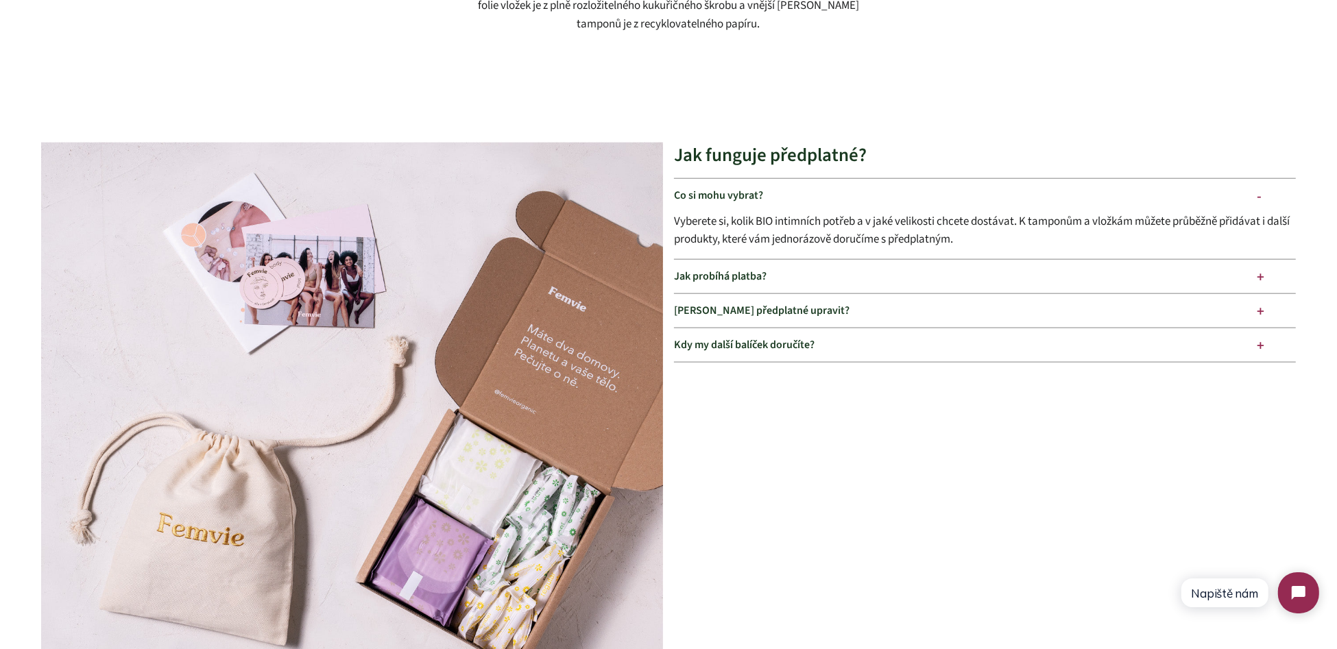
click at [813, 309] on div "Mohu předplatné upravit?" at bounding box center [985, 311] width 622 height 34
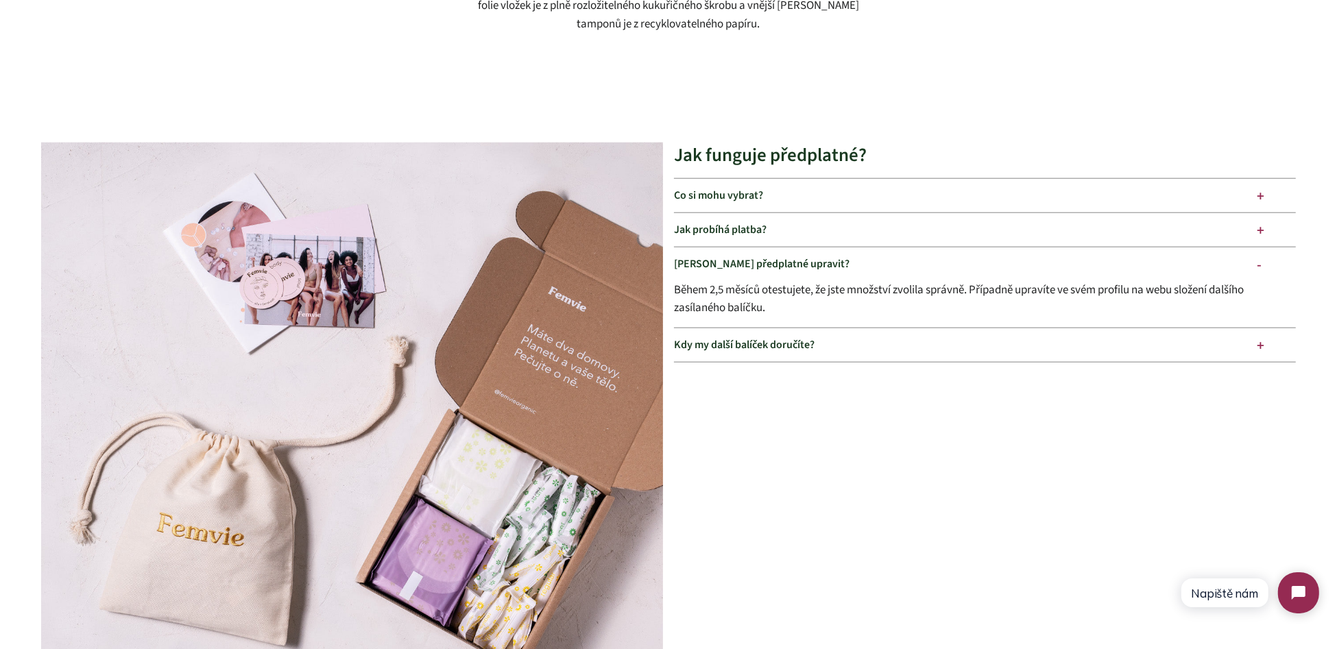
click at [792, 266] on div "Mohu předplatné upravit?" at bounding box center [985, 265] width 622 height 34
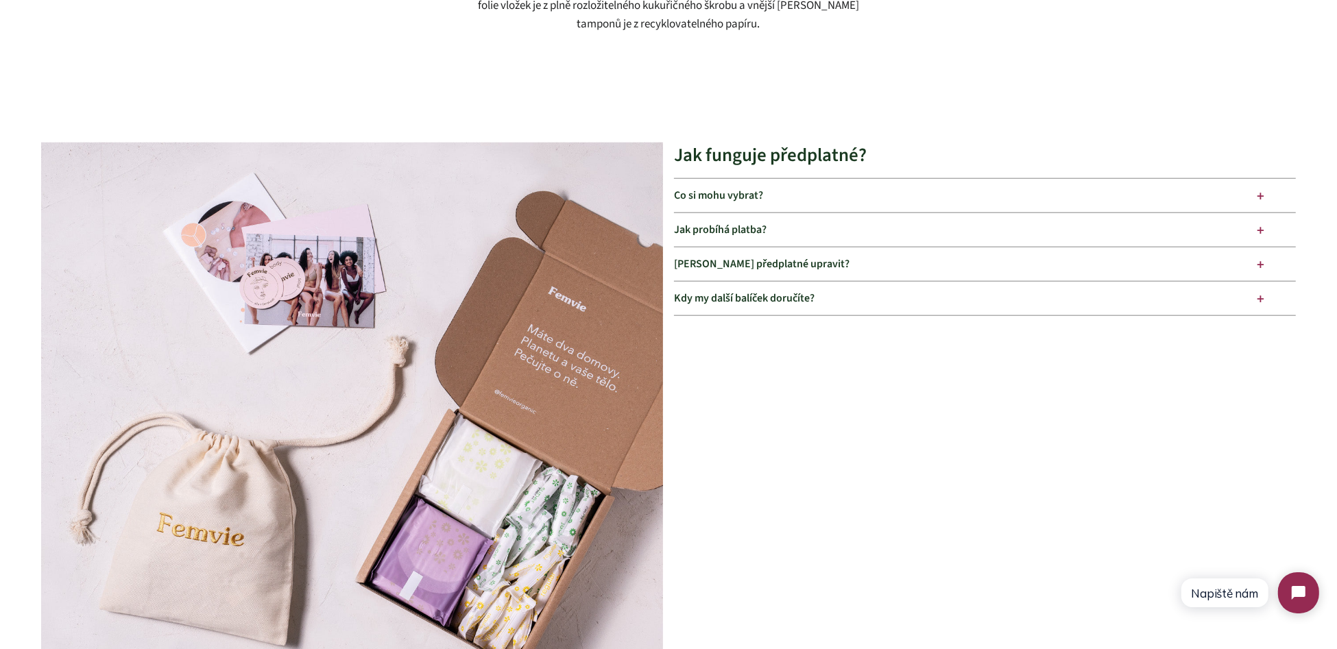
click at [737, 303] on div "Kdy my další balíček doručíte?" at bounding box center [985, 299] width 622 height 34
click at [745, 295] on div "Kdy my další balíček doručíte?" at bounding box center [985, 299] width 622 height 34
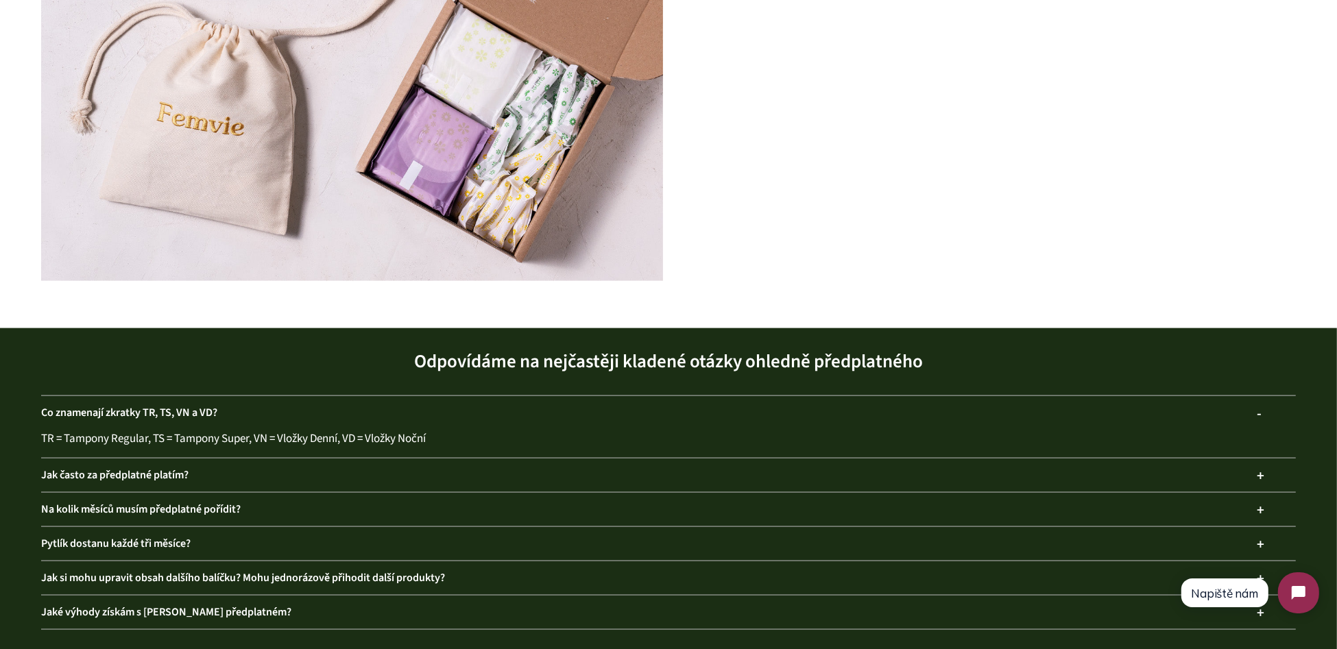
scroll to position [2125, 0]
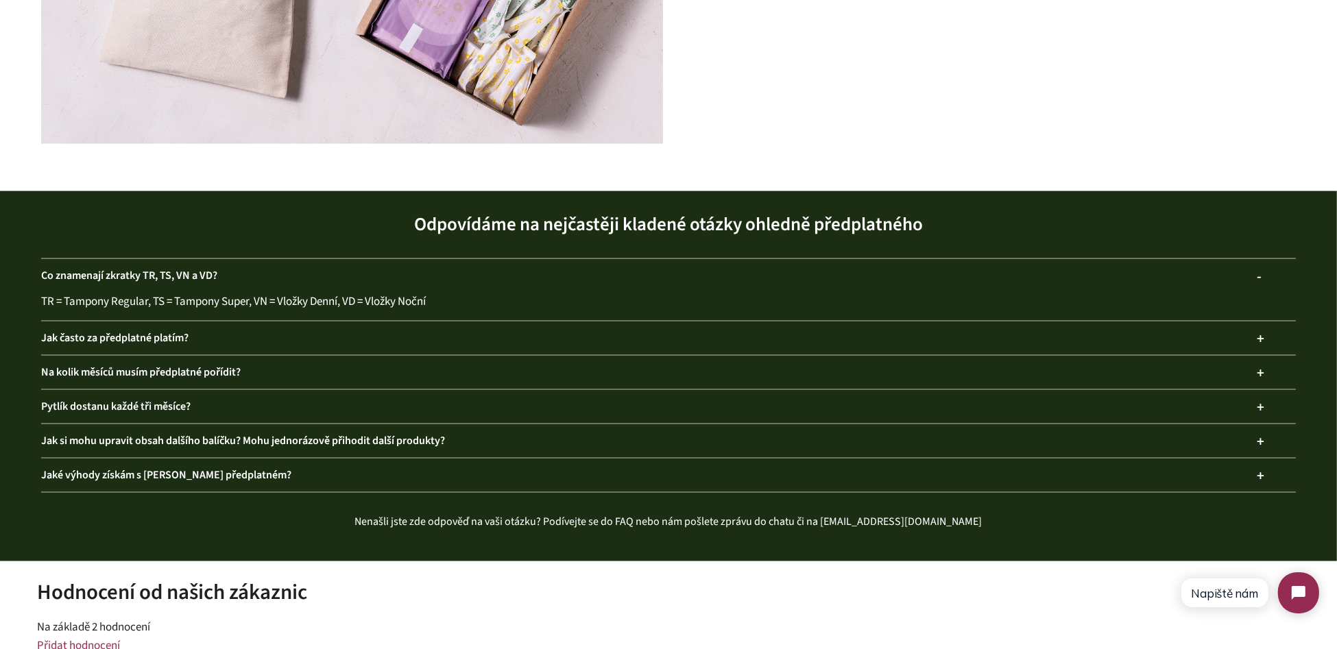
click at [192, 368] on div "Na kolik měsíců musím předplatné pořídit?" at bounding box center [668, 373] width 1255 height 34
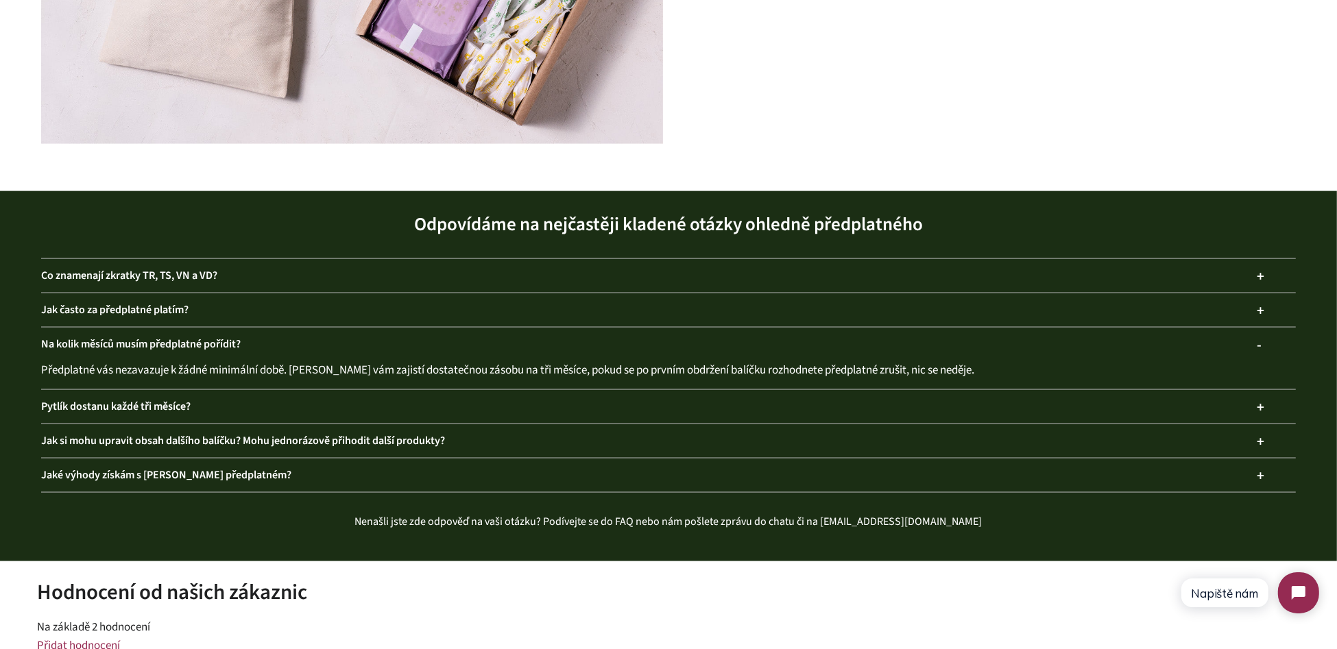
click at [124, 405] on div "Pytlík dostanu každé tři měsíce?" at bounding box center [668, 407] width 1255 height 34
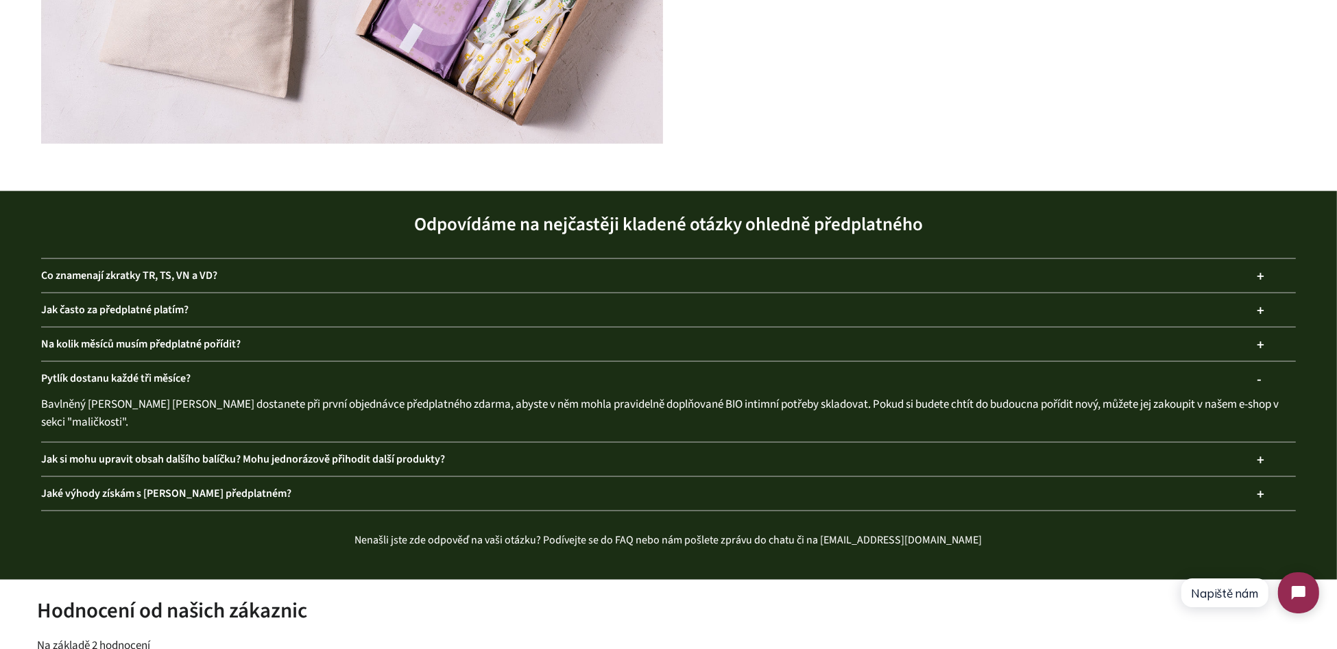
click at [280, 373] on div "Pytlík dostanu každé tři měsíce?" at bounding box center [668, 379] width 1255 height 34
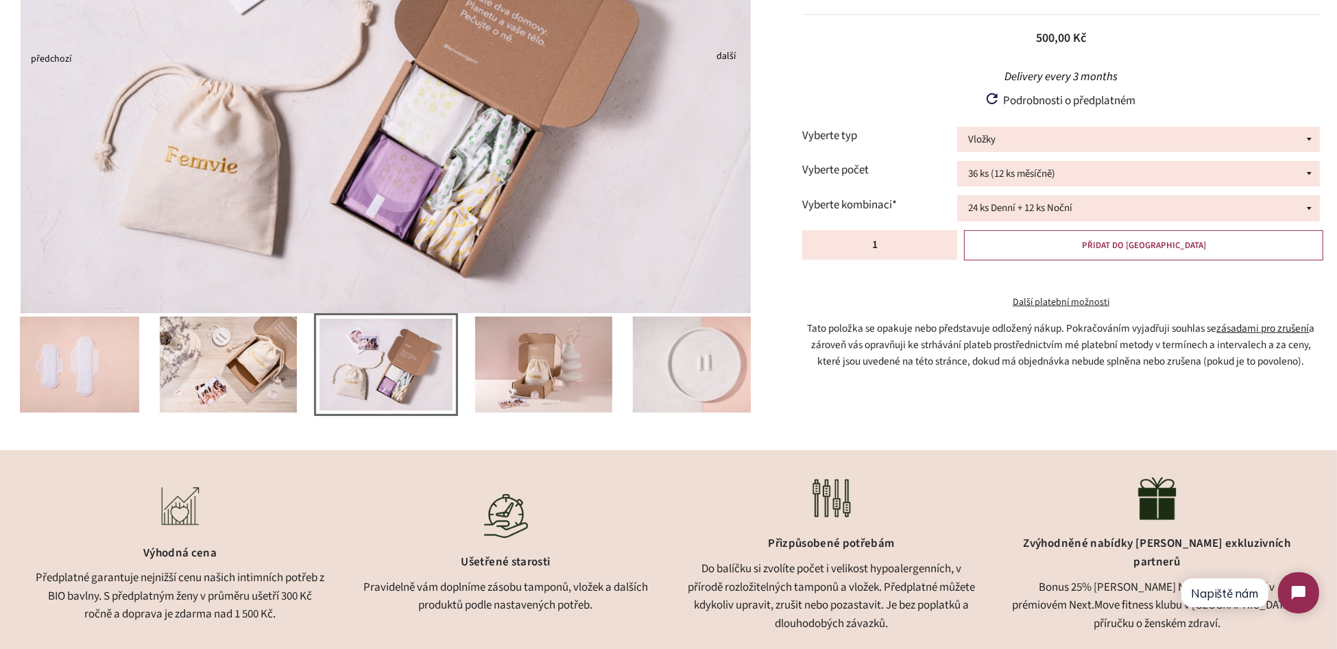
scroll to position [274, 0]
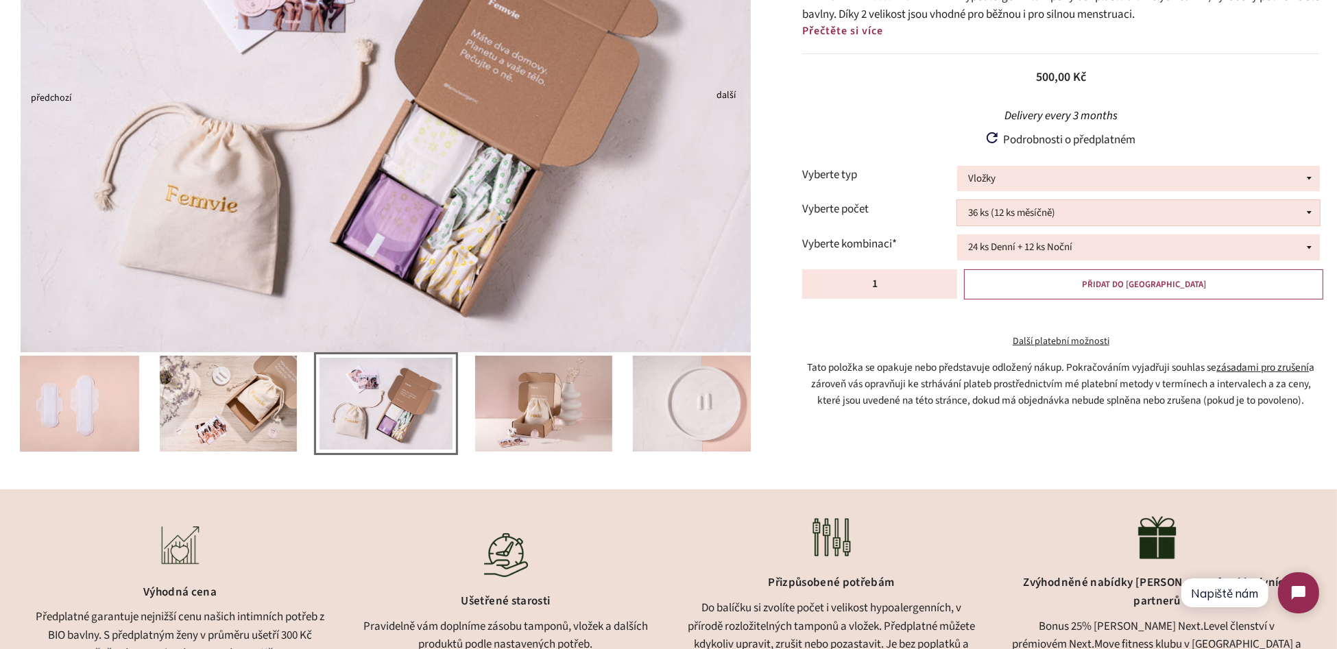
click at [1151, 214] on select "36 ks (12 ks měsíčně) 54 ks (18 ks měsíčně)" at bounding box center [1138, 212] width 362 height 25
click at [957, 200] on select "36 ks (12 ks měsíčně) 54 ks (18 ks měsíčně)" at bounding box center [1138, 212] width 362 height 25
click at [977, 217] on select "36 ks (12 ks měsíčně) 54 ks (18 ks měsíčně)" at bounding box center [1138, 212] width 362 height 25
select select "36 ks (12 ks měsíčně)"
click at [957, 200] on select "36 ks (12 ks měsíčně) 54 ks (18 ks měsíčně)" at bounding box center [1138, 212] width 362 height 25
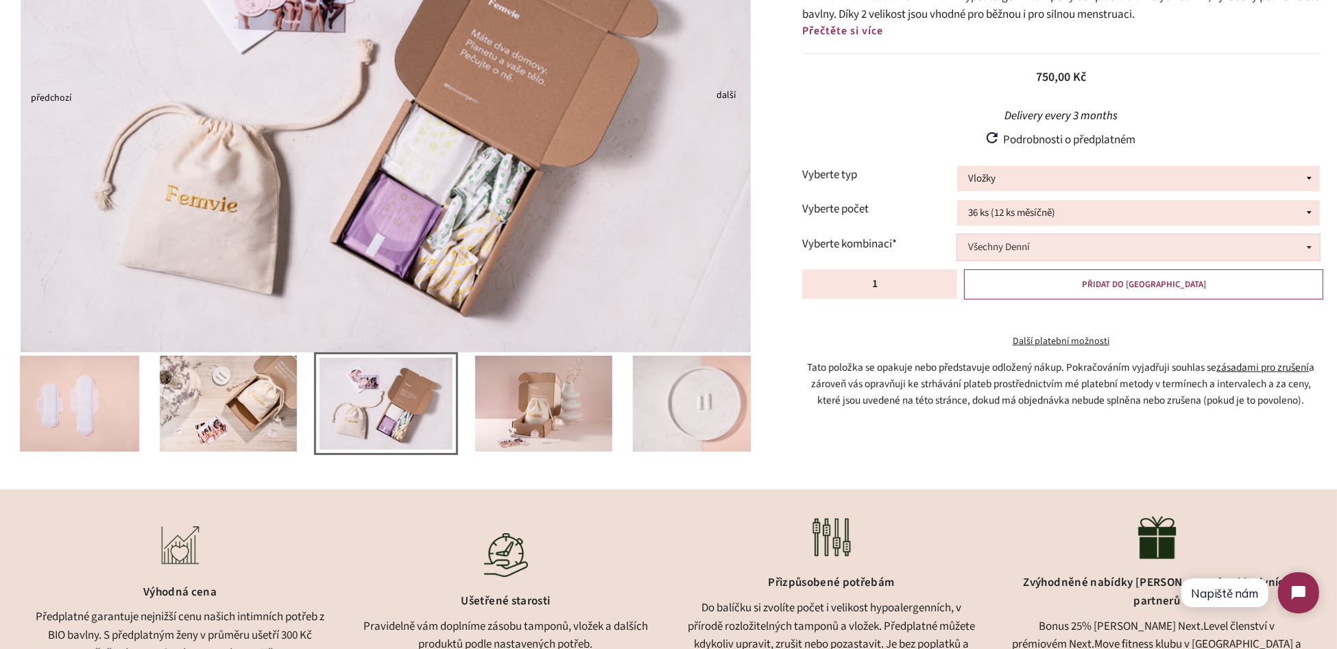
select select "Všechny Denní"
